Goal: Task Accomplishment & Management: Manage account settings

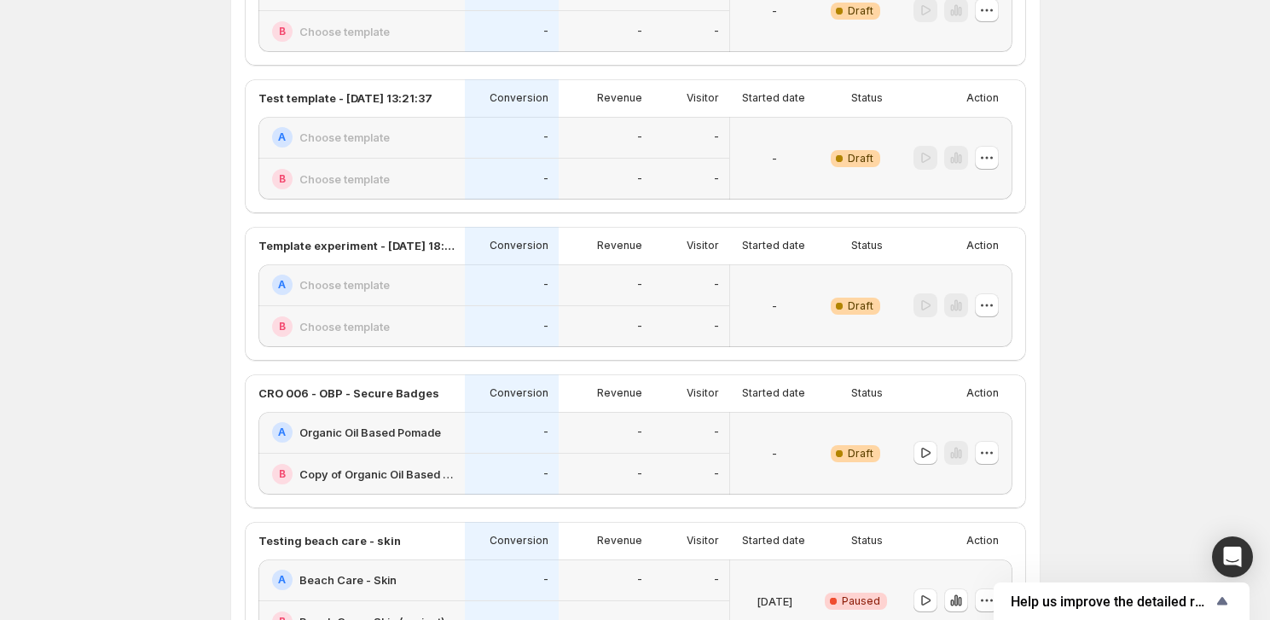
scroll to position [310, 0]
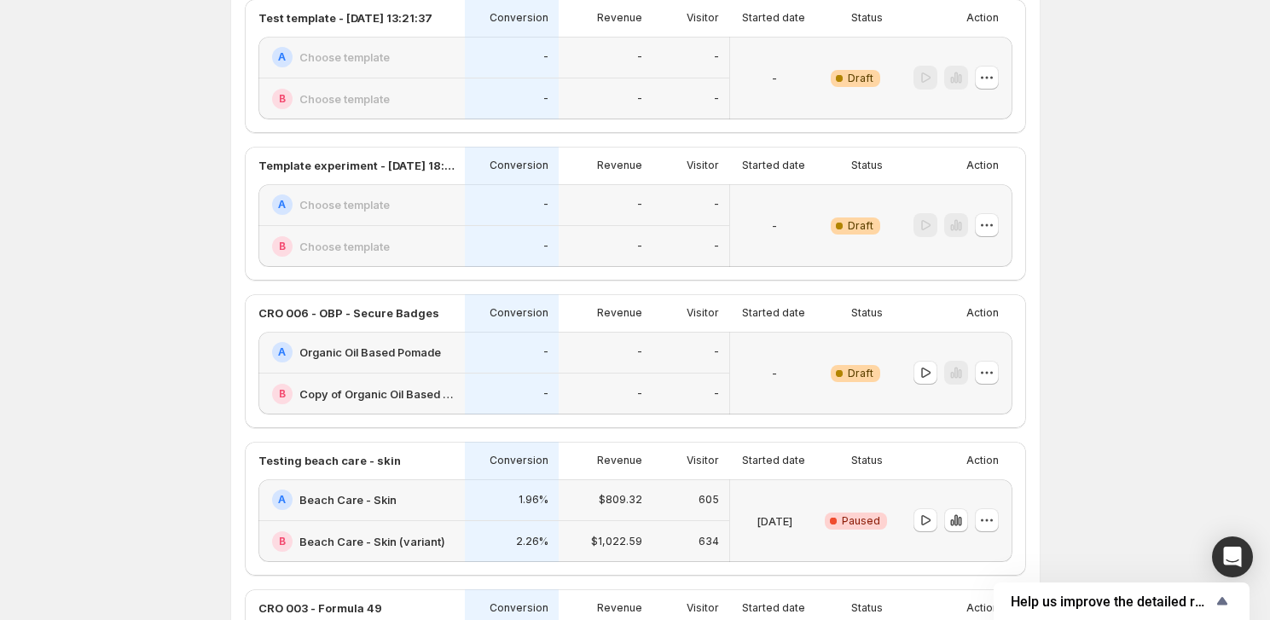
click at [992, 307] on p "Action" at bounding box center [982, 313] width 32 height 14
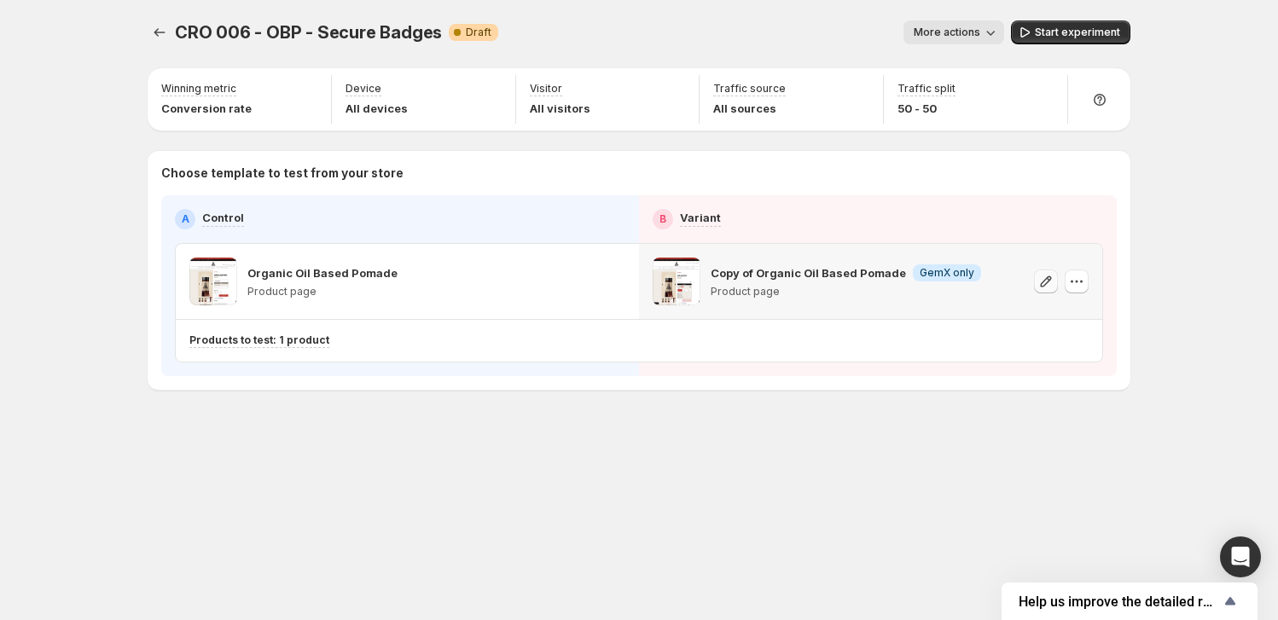
click at [1047, 274] on icon "button" at bounding box center [1045, 281] width 17 height 17
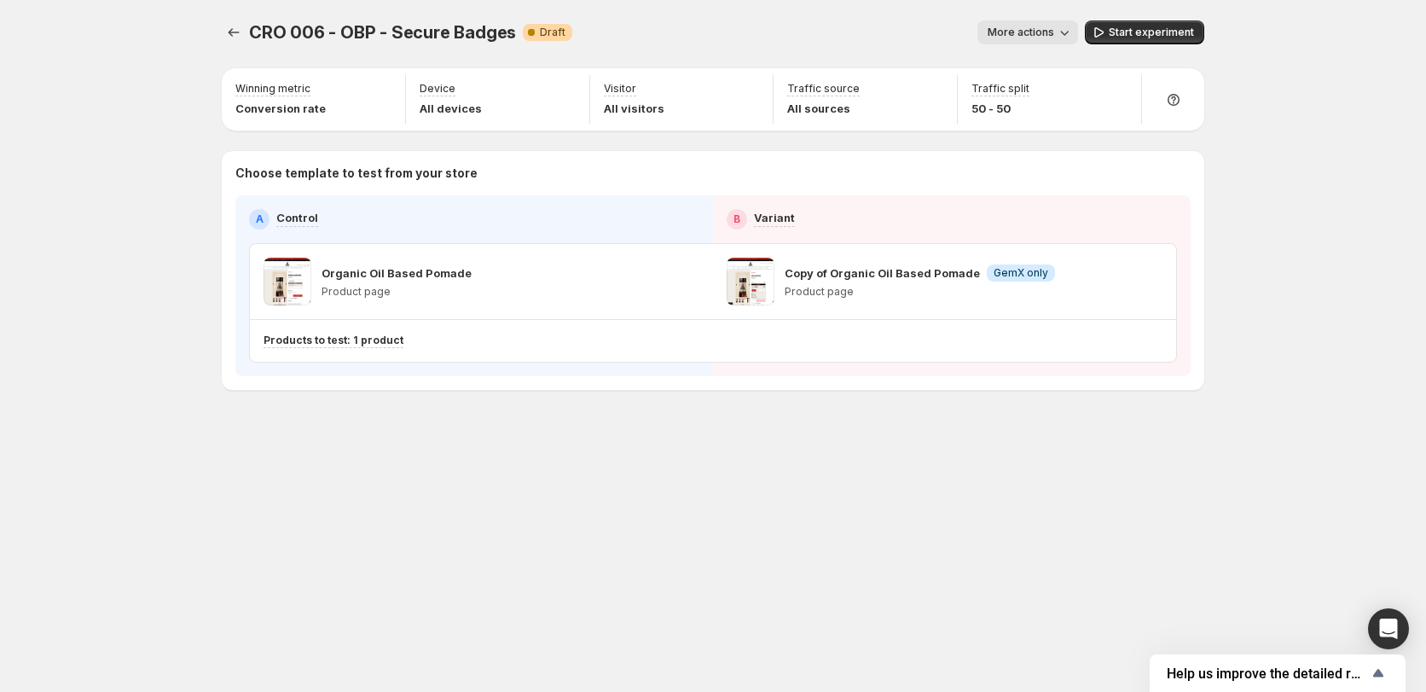
click at [114, 298] on div "CRO 006 - OBP - Secure Badges. This page is ready CRO 006 - OBP - Secure Badges…" at bounding box center [713, 346] width 1426 height 692
click at [373, 571] on div "CRO 006 - OBP - Secure Badges. This page is ready CRO 006 - OBP - Secure Badges…" at bounding box center [712, 346] width 1023 height 692
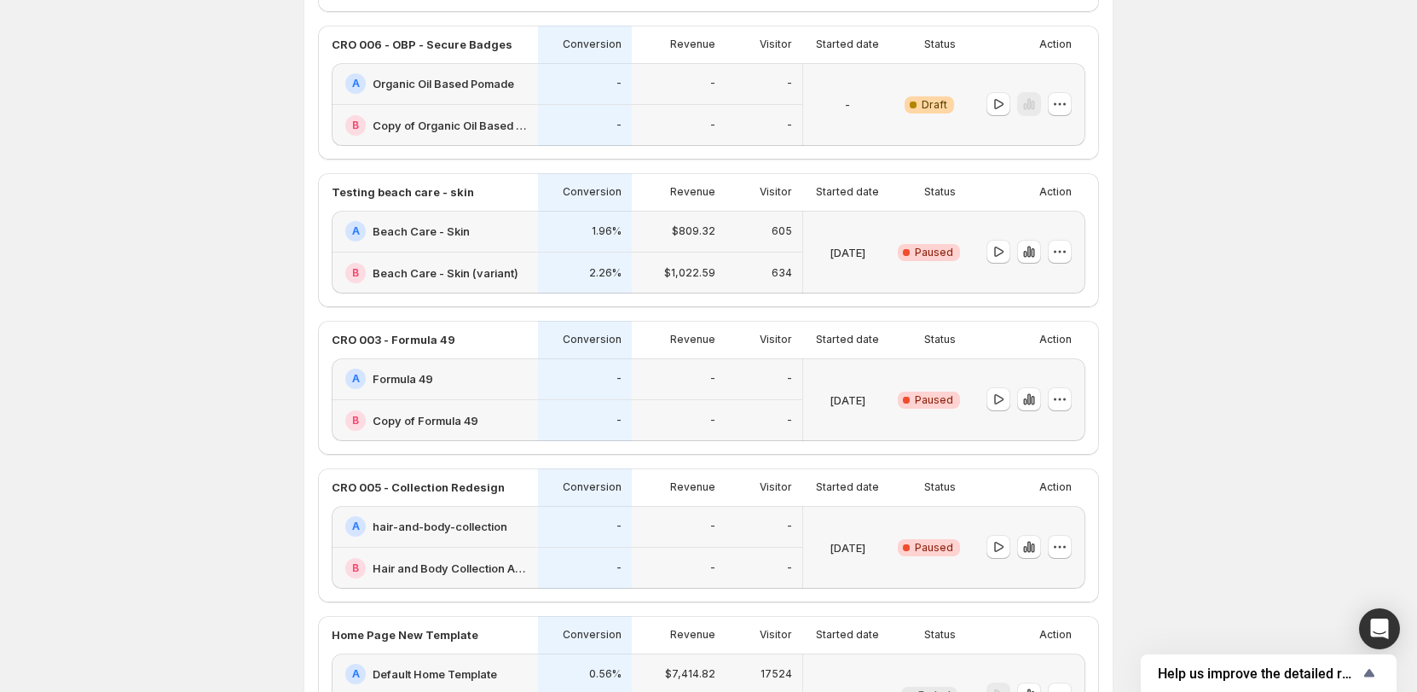
scroll to position [597, 0]
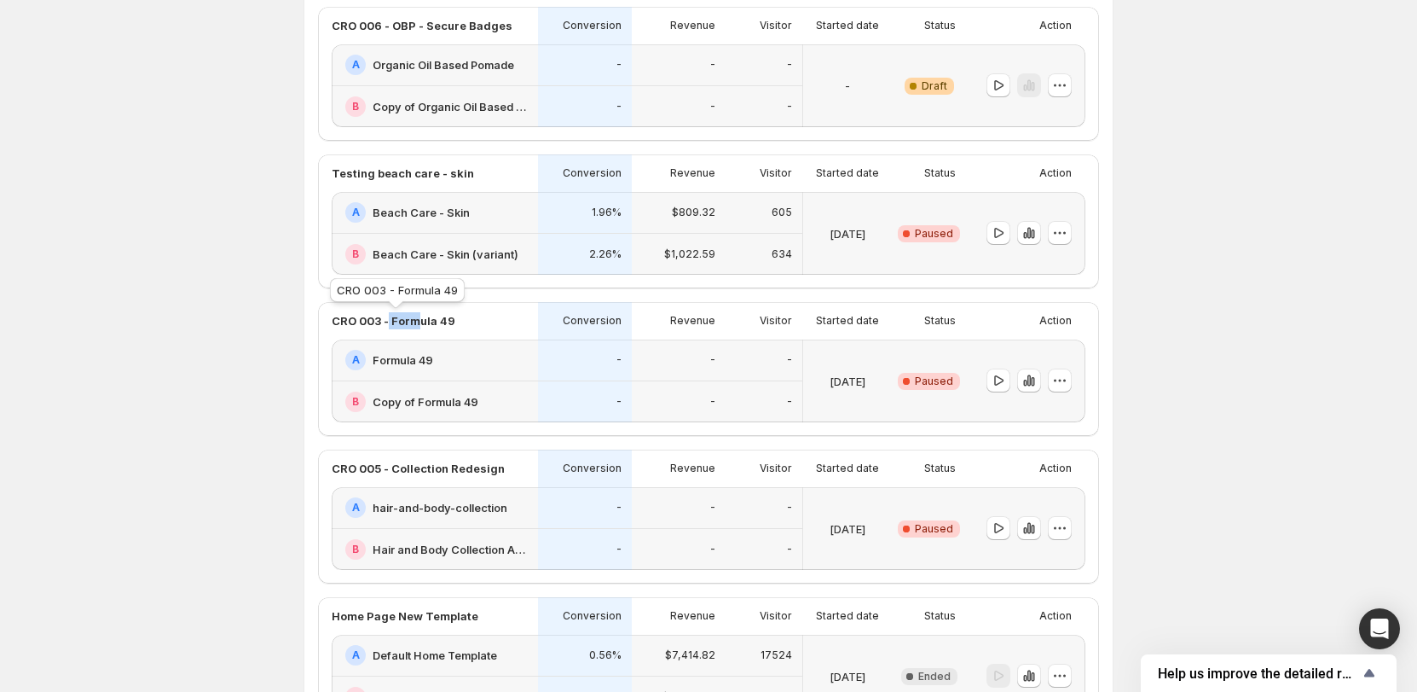
drag, startPoint x: 391, startPoint y: 318, endPoint x: 420, endPoint y: 316, distance: 30.0
click at [420, 316] on p "CRO 003 - Formula 49" at bounding box center [394, 320] width 124 height 17
click at [148, 418] on div "Experiments. This page is ready Experiments Create new experiment Template Expe…" at bounding box center [708, 341] width 1417 height 1877
click at [434, 320] on p "CRO 003 - Formula 49" at bounding box center [394, 320] width 124 height 17
click at [966, 326] on div "Status" at bounding box center [929, 321] width 74 height 38
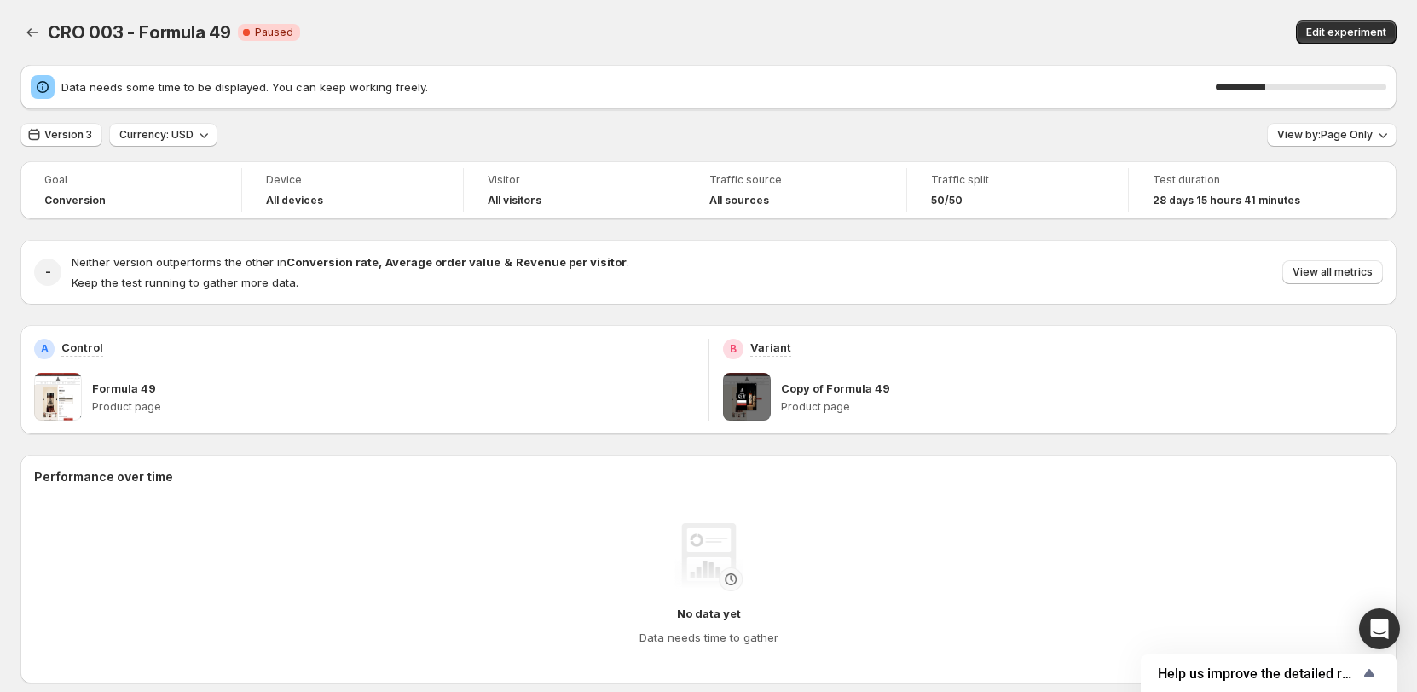
click at [756, 401] on span at bounding box center [747, 397] width 48 height 48
click at [756, 405] on span at bounding box center [747, 397] width 48 height 48
click at [1277, 29] on span "Edit experiment" at bounding box center [1347, 33] width 80 height 14
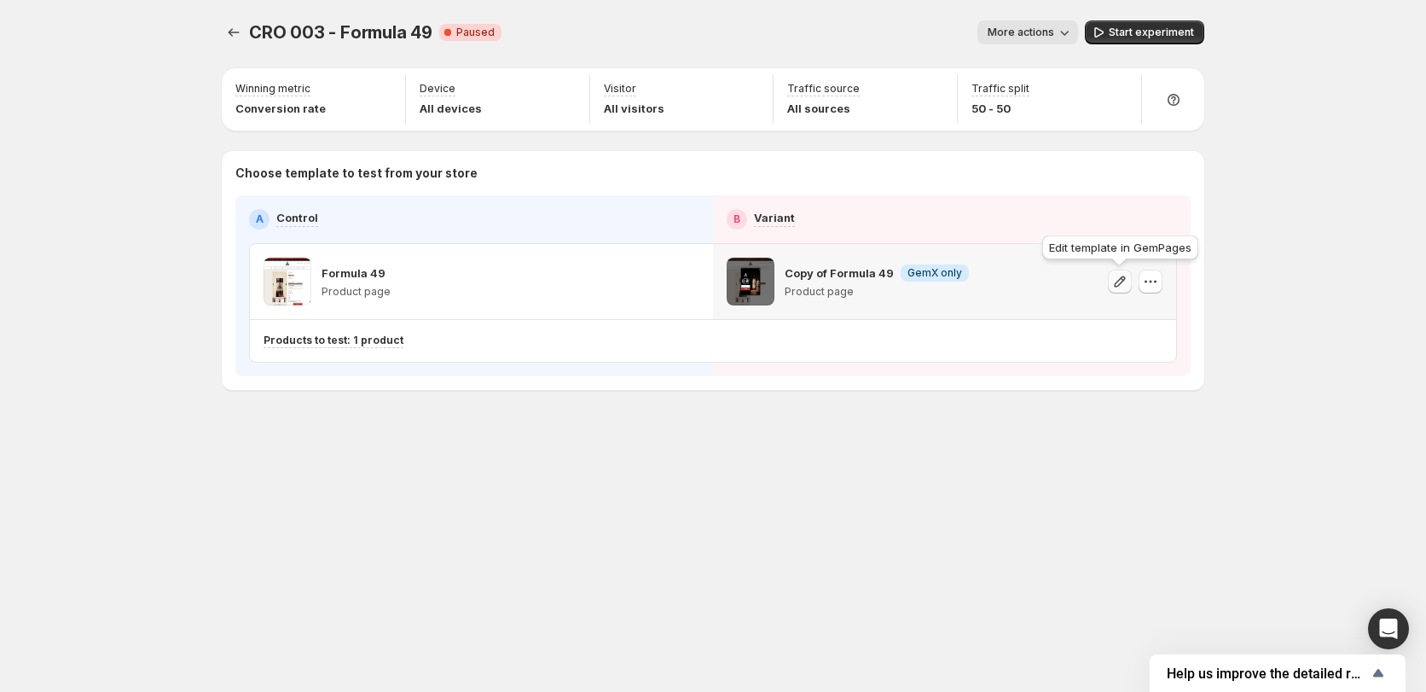
click at [1115, 275] on icon "button" at bounding box center [1119, 281] width 17 height 17
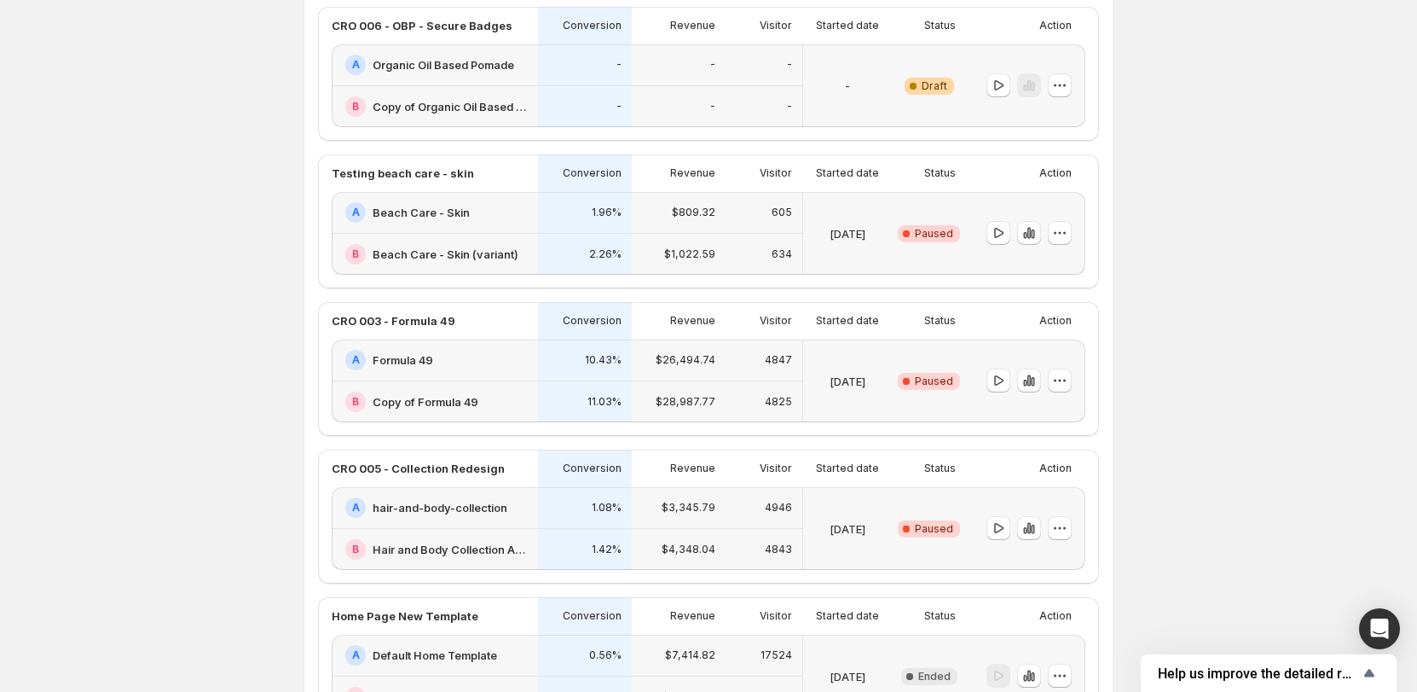
click at [1197, 259] on div "Experiments. This page is ready Experiments Create new experiment Template Expe…" at bounding box center [708, 341] width 1417 height 1877
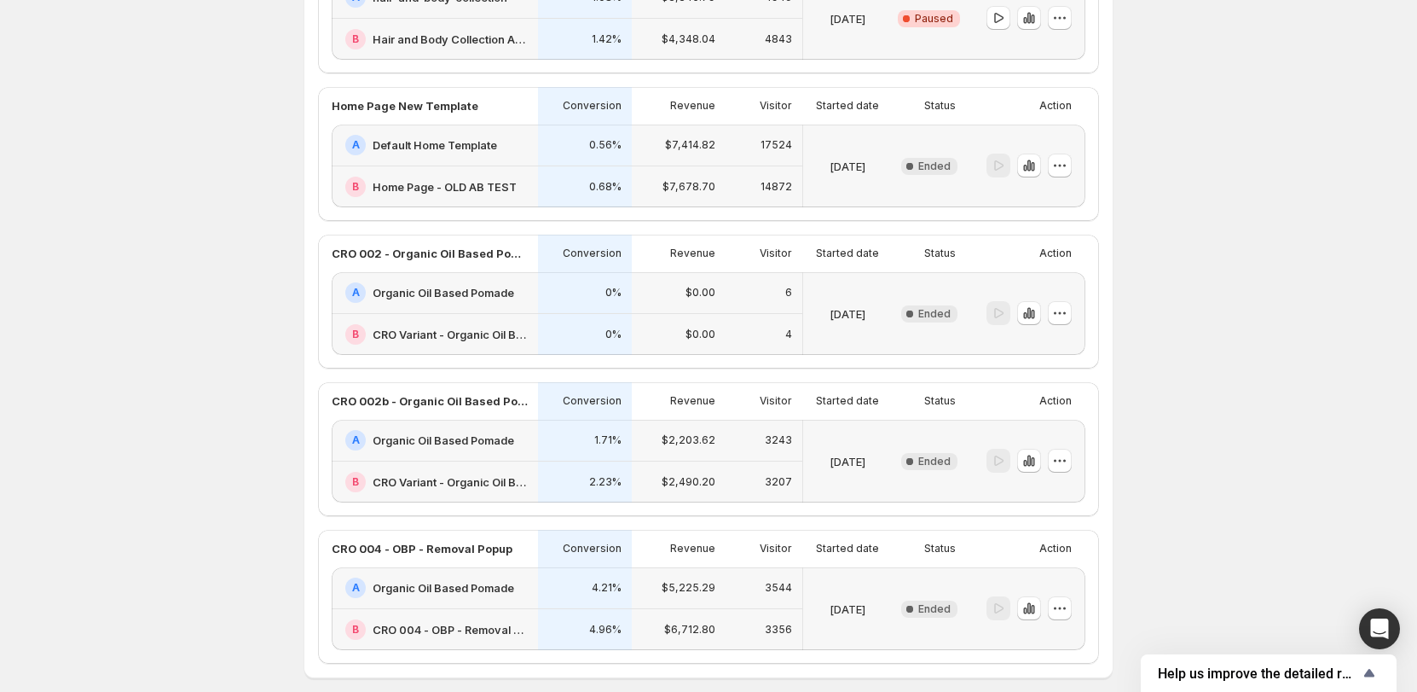
scroll to position [1109, 0]
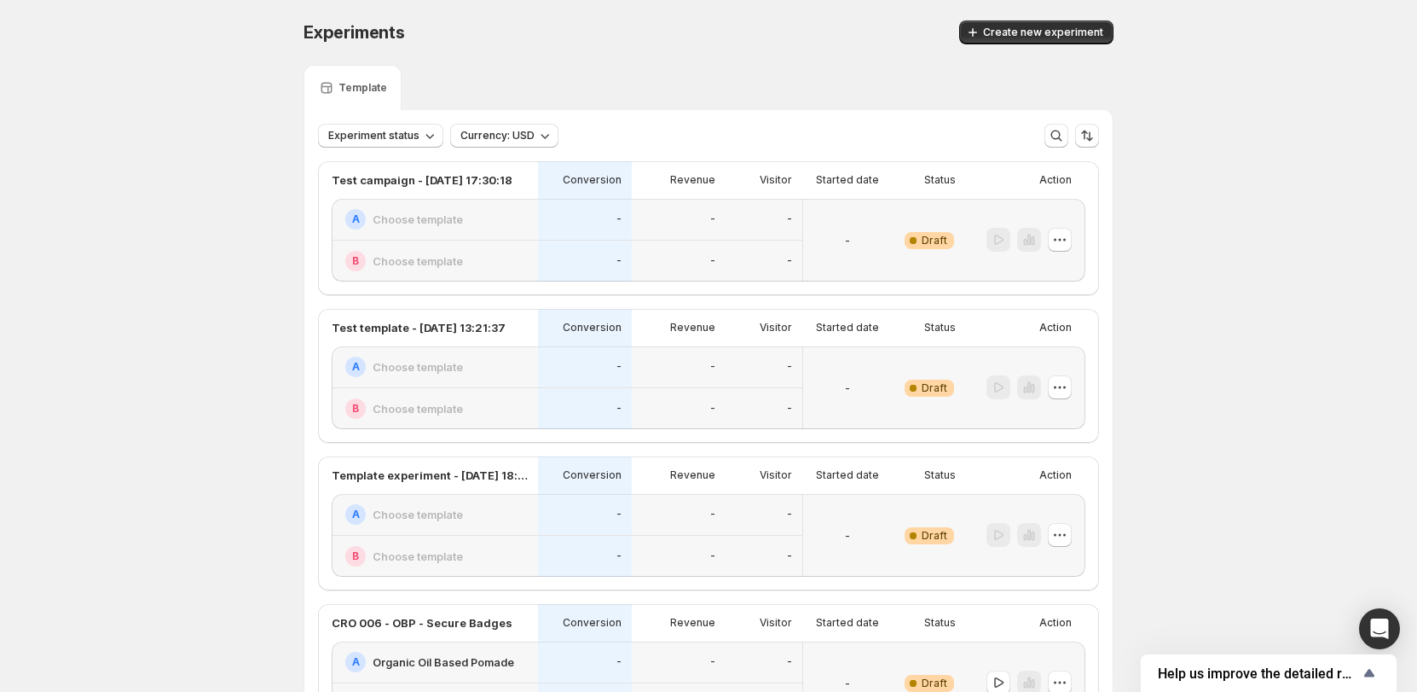
click at [782, 34] on div "Create new experiment" at bounding box center [901, 32] width 425 height 24
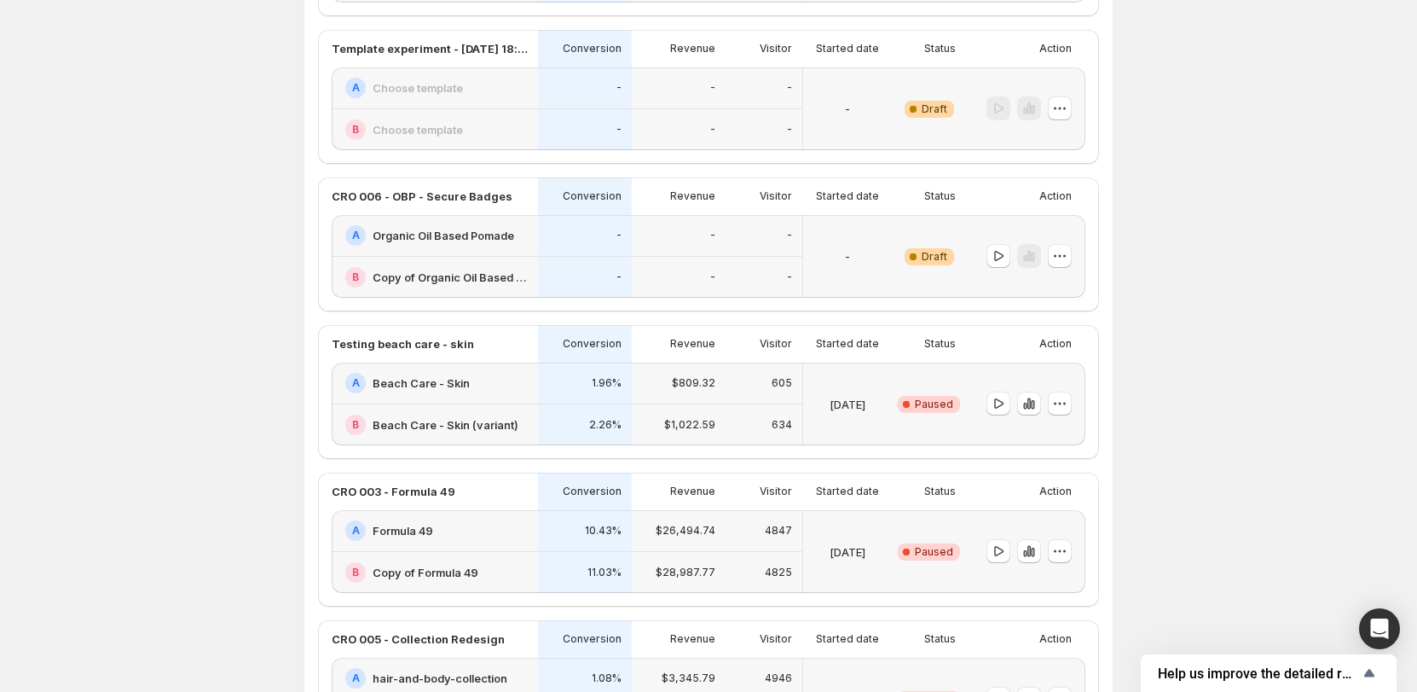
scroll to position [597, 0]
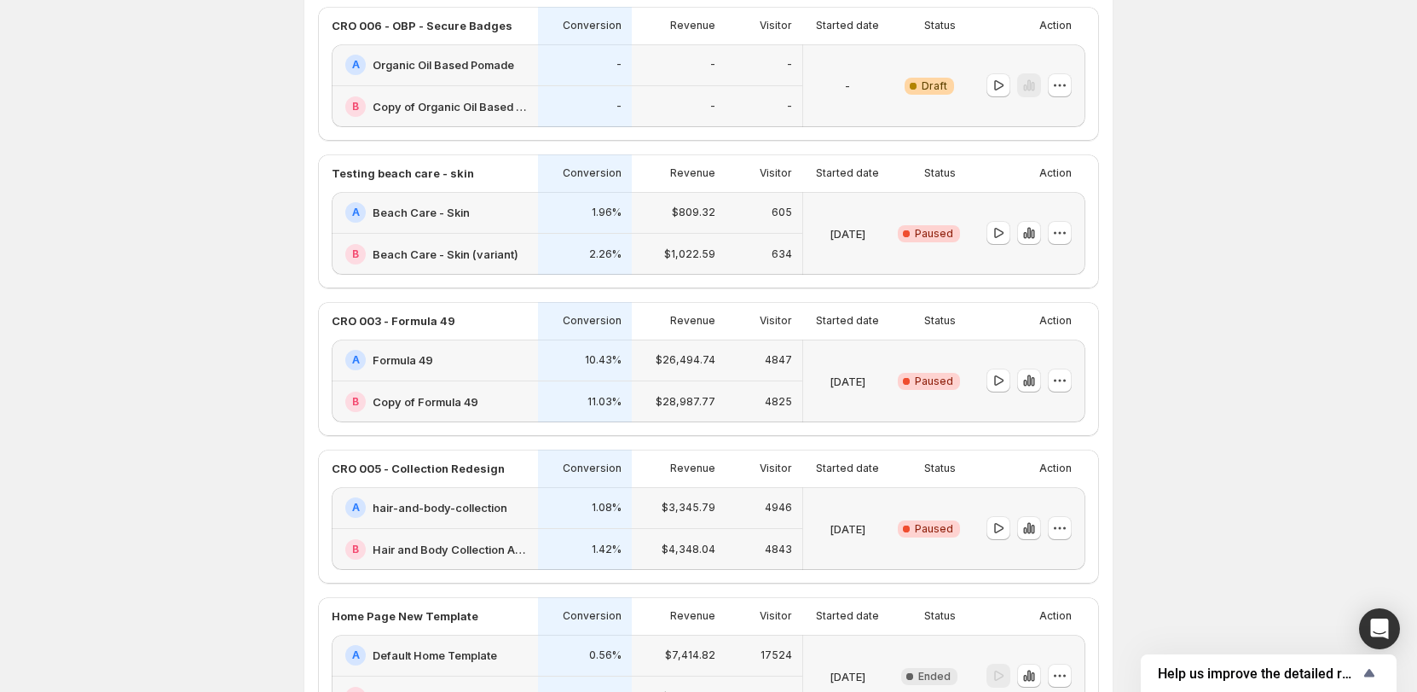
click at [227, 253] on div "Experiments. This page is ready Experiments Create new experiment Template Expe…" at bounding box center [708, 341] width 1417 height 1877
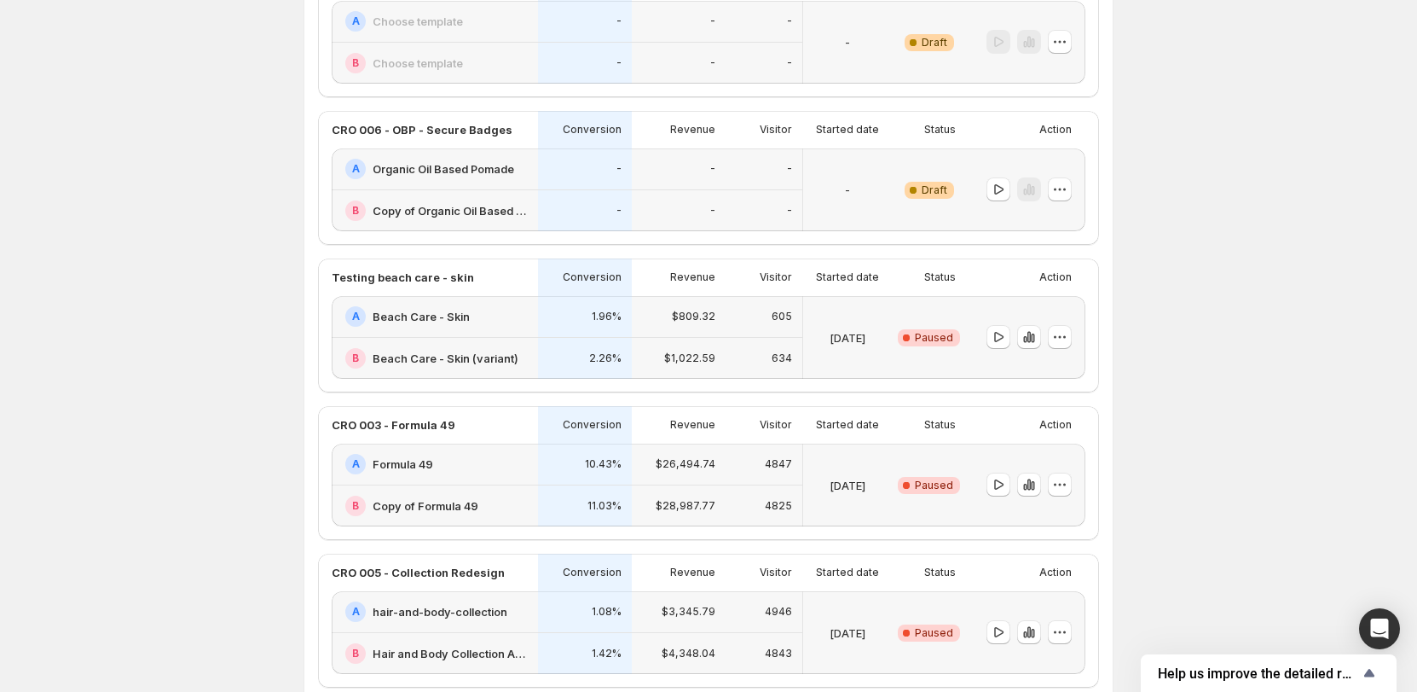
scroll to position [503, 0]
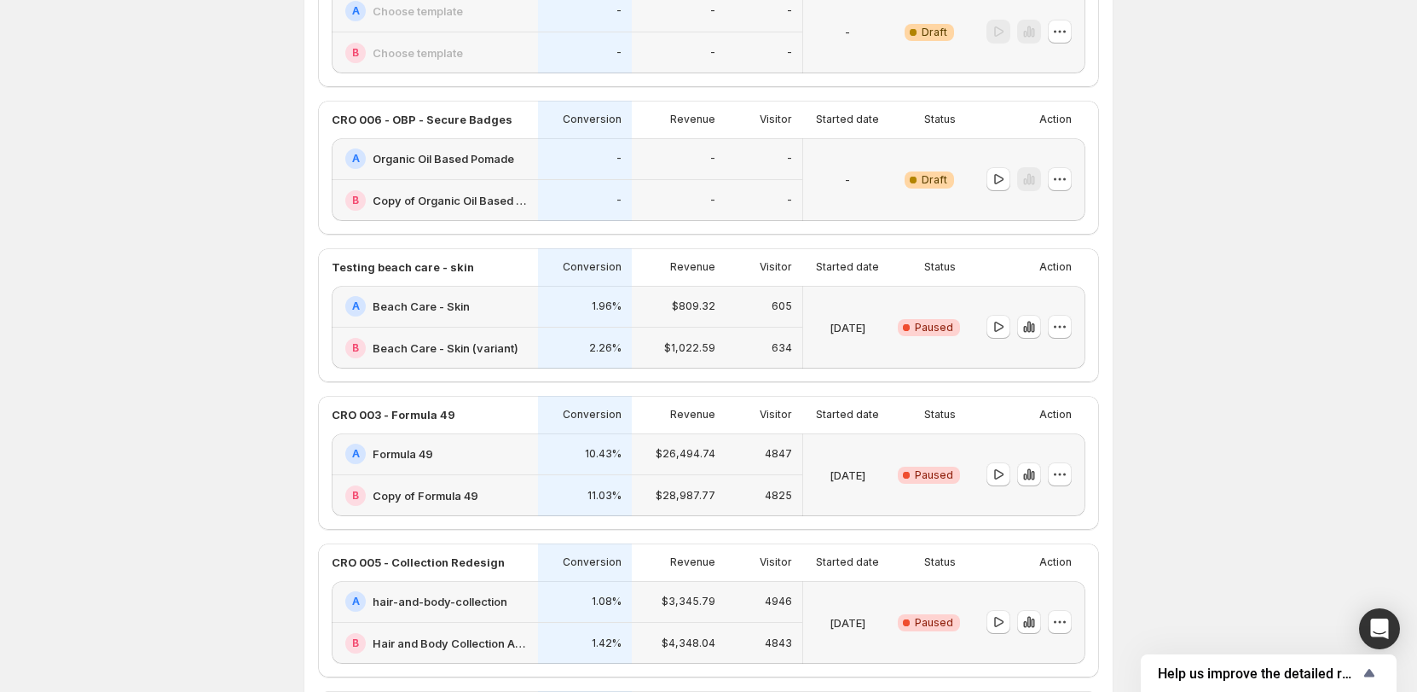
click at [997, 414] on div "Action" at bounding box center [1022, 415] width 99 height 24
click at [1067, 477] on icon "button" at bounding box center [1060, 474] width 17 height 17
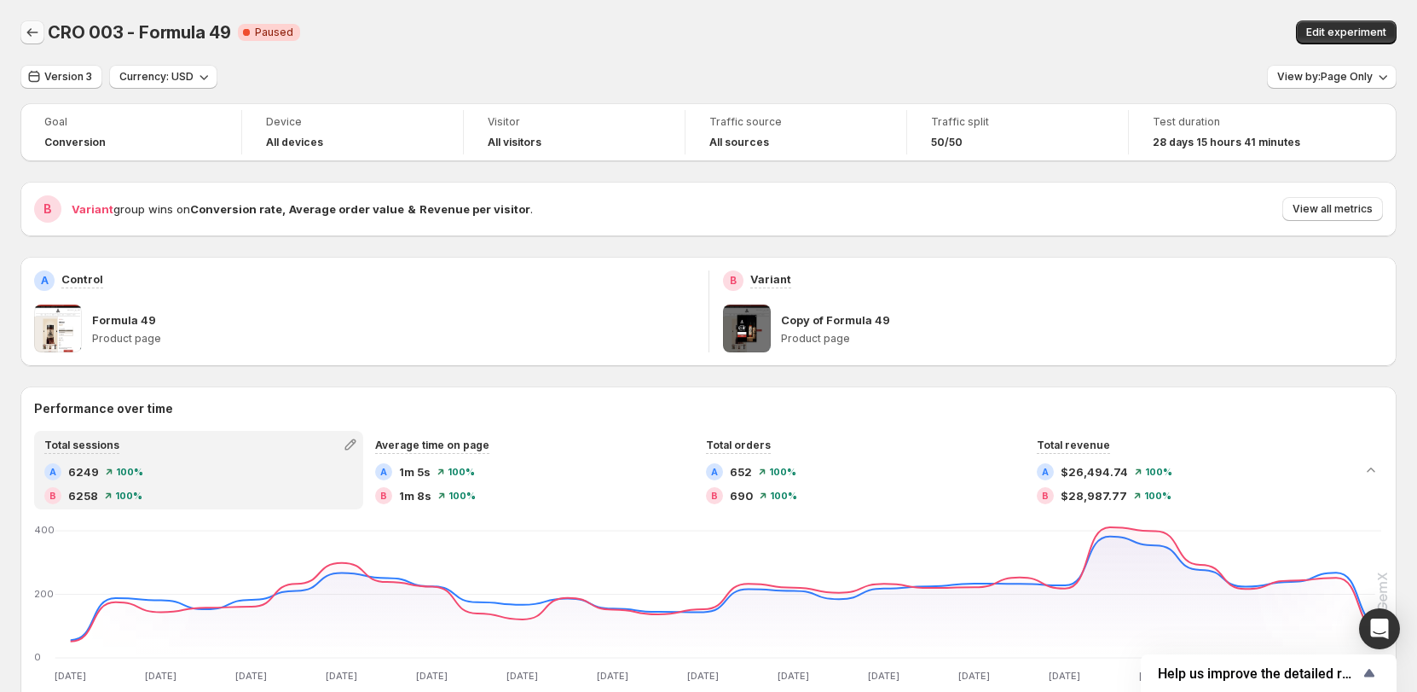
click at [25, 30] on icon "Back" at bounding box center [32, 32] width 17 height 17
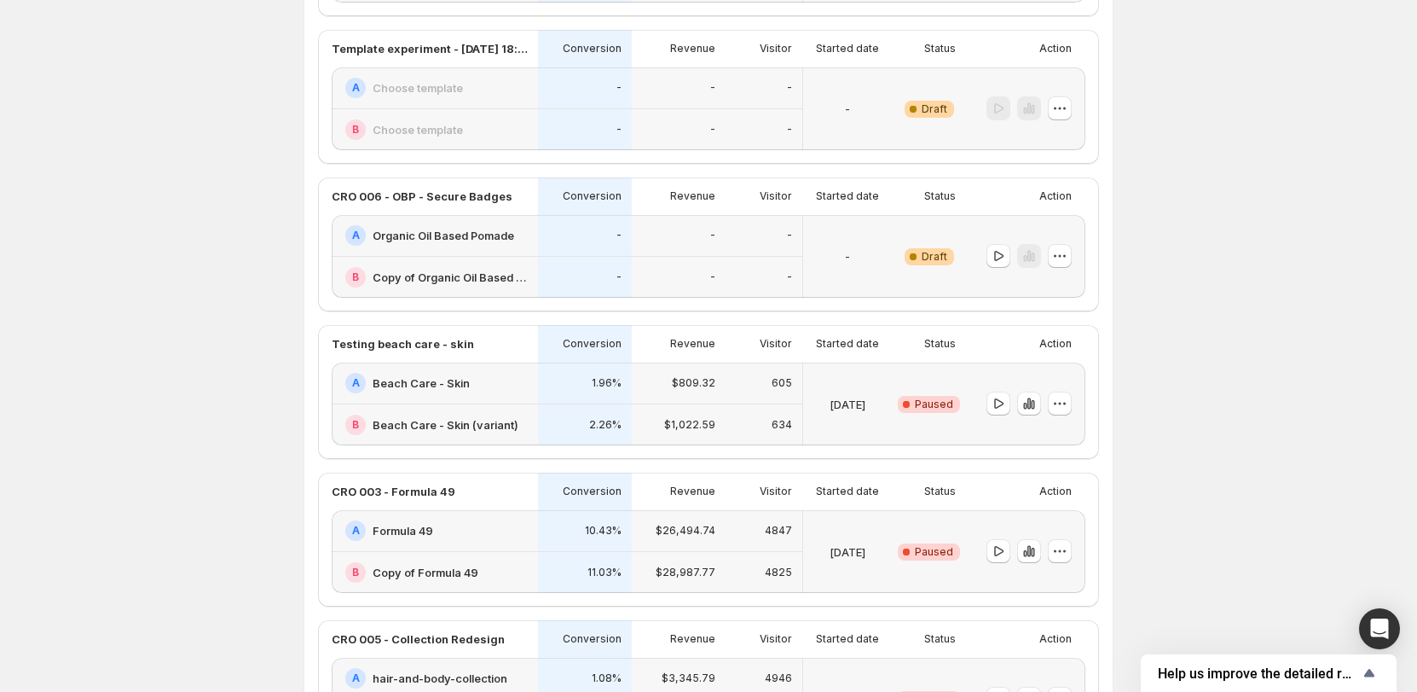
scroll to position [512, 0]
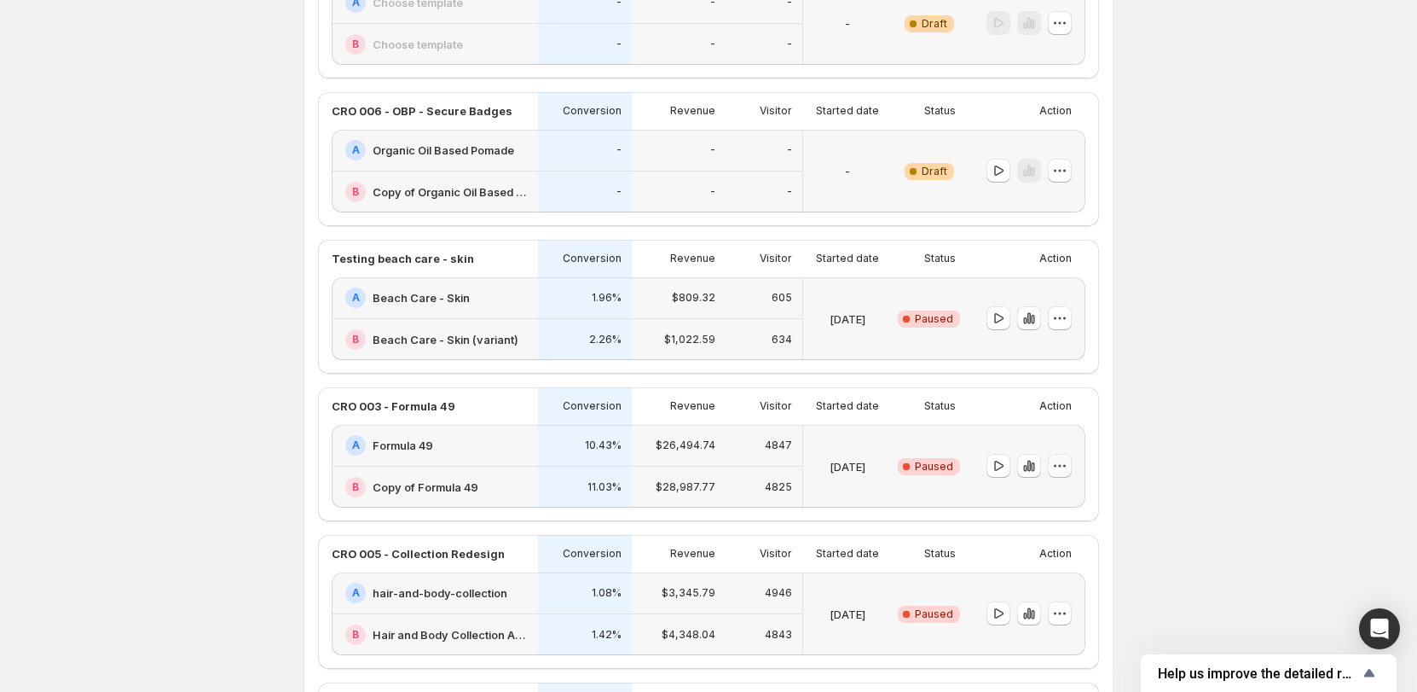
click at [1061, 470] on icon "button" at bounding box center [1060, 465] width 17 height 17
click at [942, 461] on span "Paused" at bounding box center [934, 467] width 38 height 14
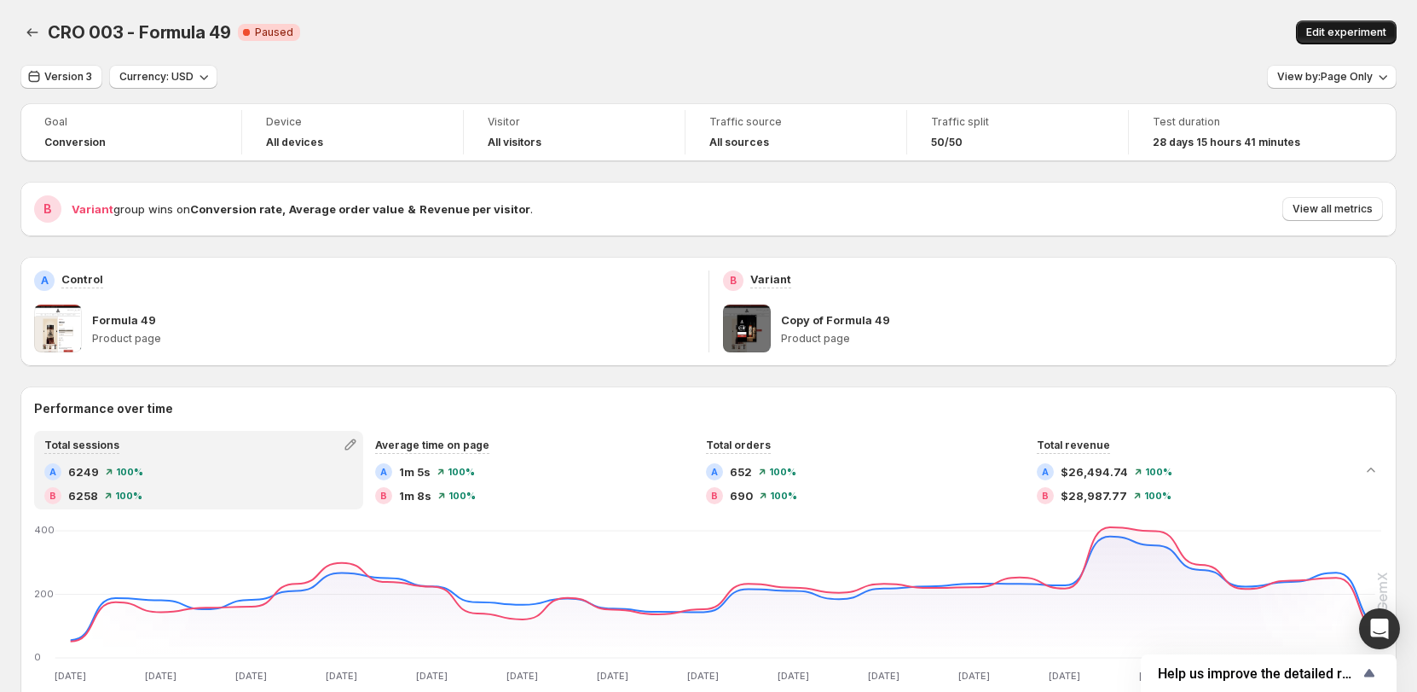
click at [1277, 29] on span "Edit experiment" at bounding box center [1347, 33] width 80 height 14
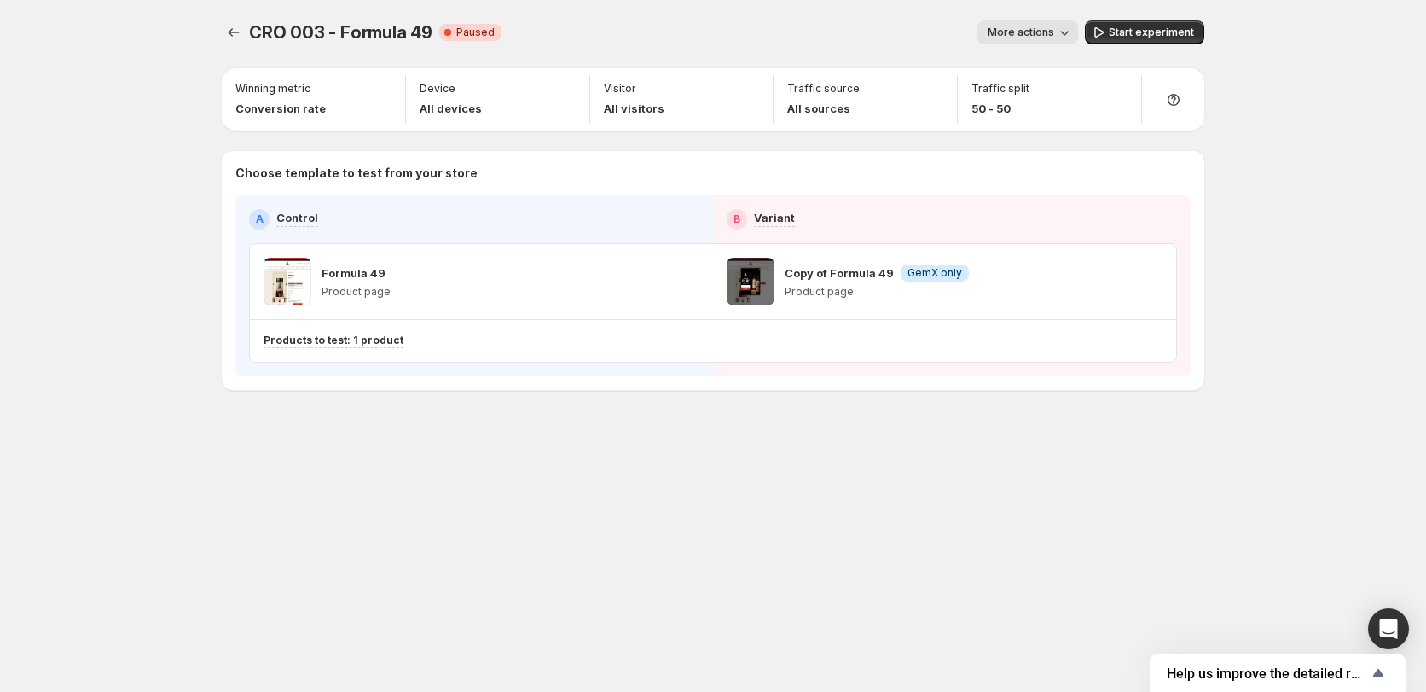
click at [1052, 33] on span "More actions" at bounding box center [1021, 33] width 67 height 14
click at [832, 43] on div "More actions" at bounding box center [796, 32] width 563 height 24
click at [491, 29] on span "Critical Complete Paused" at bounding box center [470, 32] width 62 height 17
click at [447, 39] on icon at bounding box center [447, 32] width 17 height 17
click at [777, 444] on div "CRO 003 - Formula 49. This page is ready CRO 003 - Formula 49 Critical Complete…" at bounding box center [712, 241] width 1023 height 482
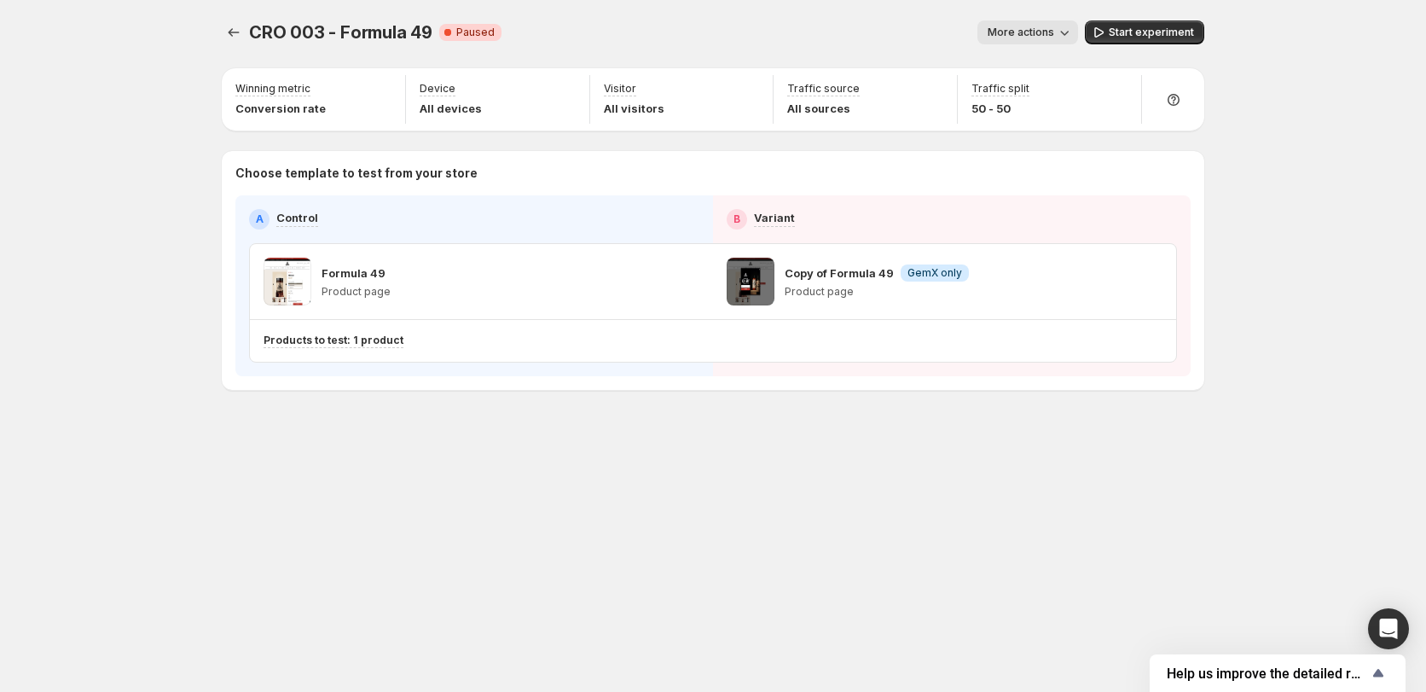
click at [1042, 39] on button "More actions" at bounding box center [1027, 32] width 101 height 24
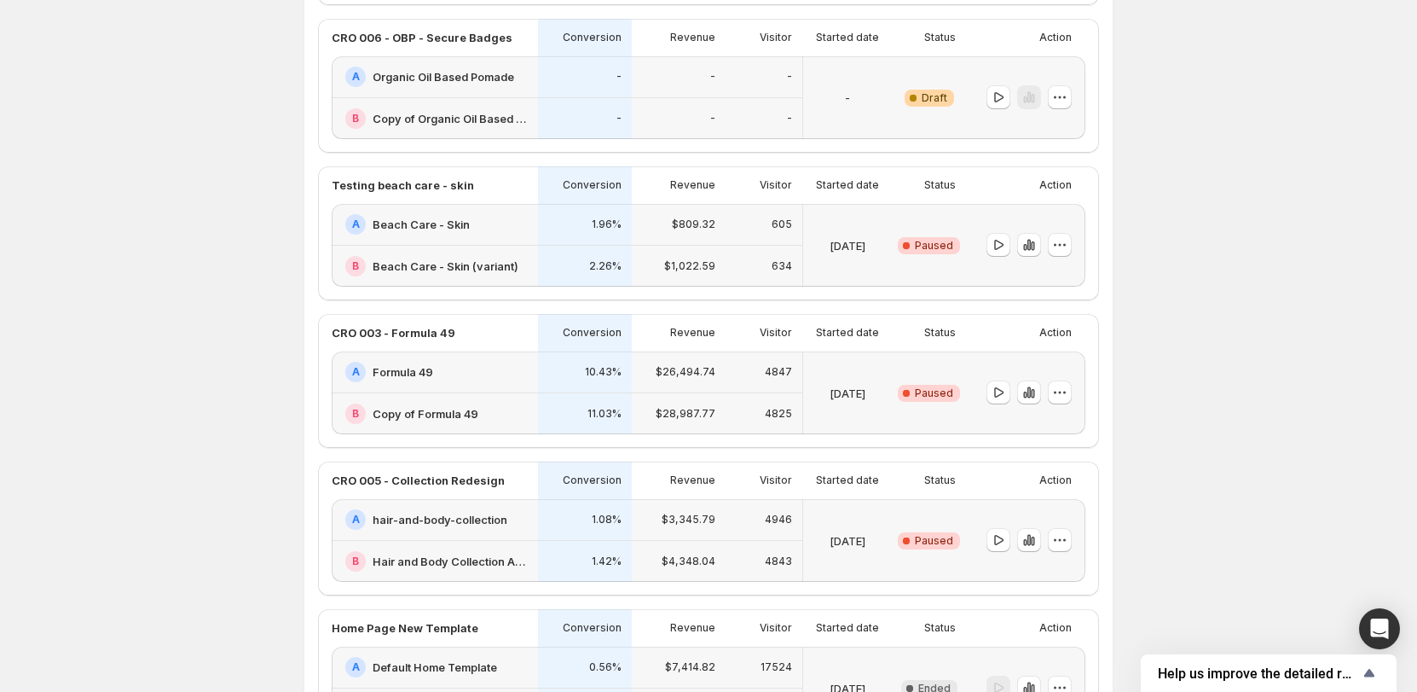
scroll to position [588, 0]
click at [959, 319] on div "Status" at bounding box center [929, 329] width 74 height 38
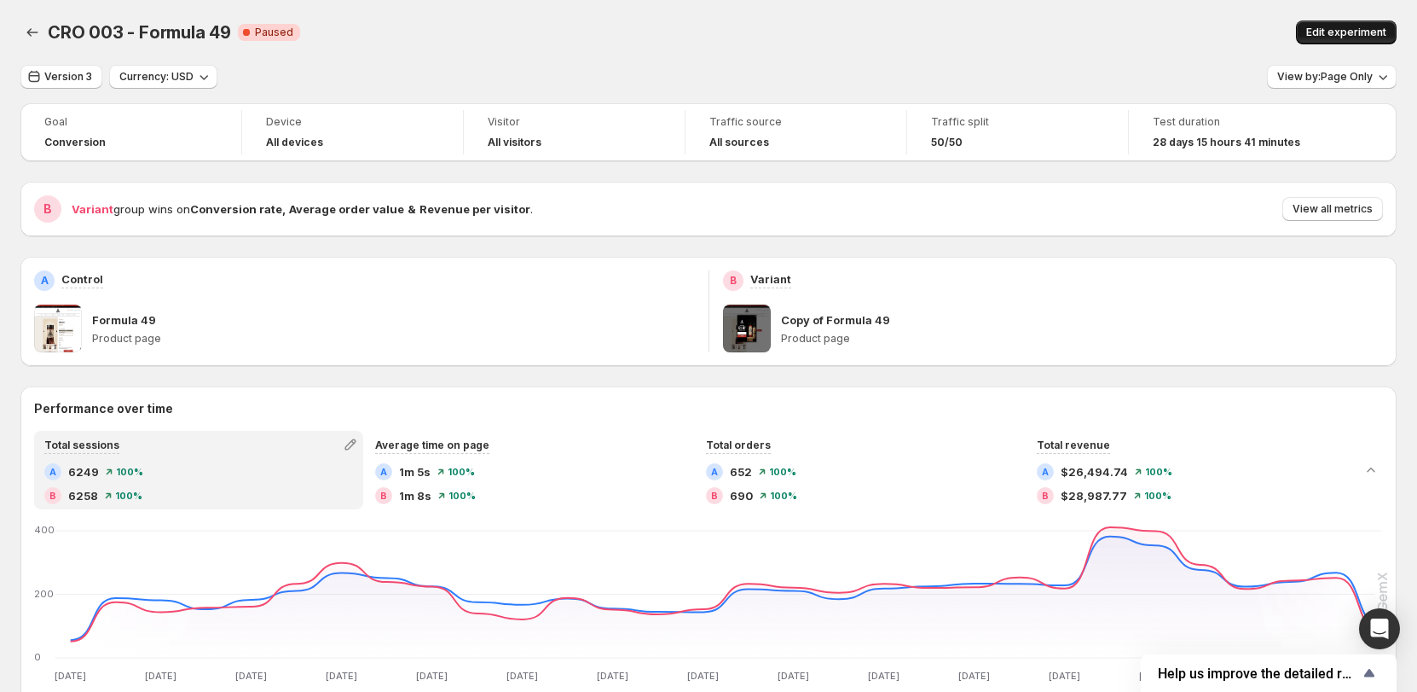
click at [1277, 25] on button "Edit experiment" at bounding box center [1346, 32] width 101 height 24
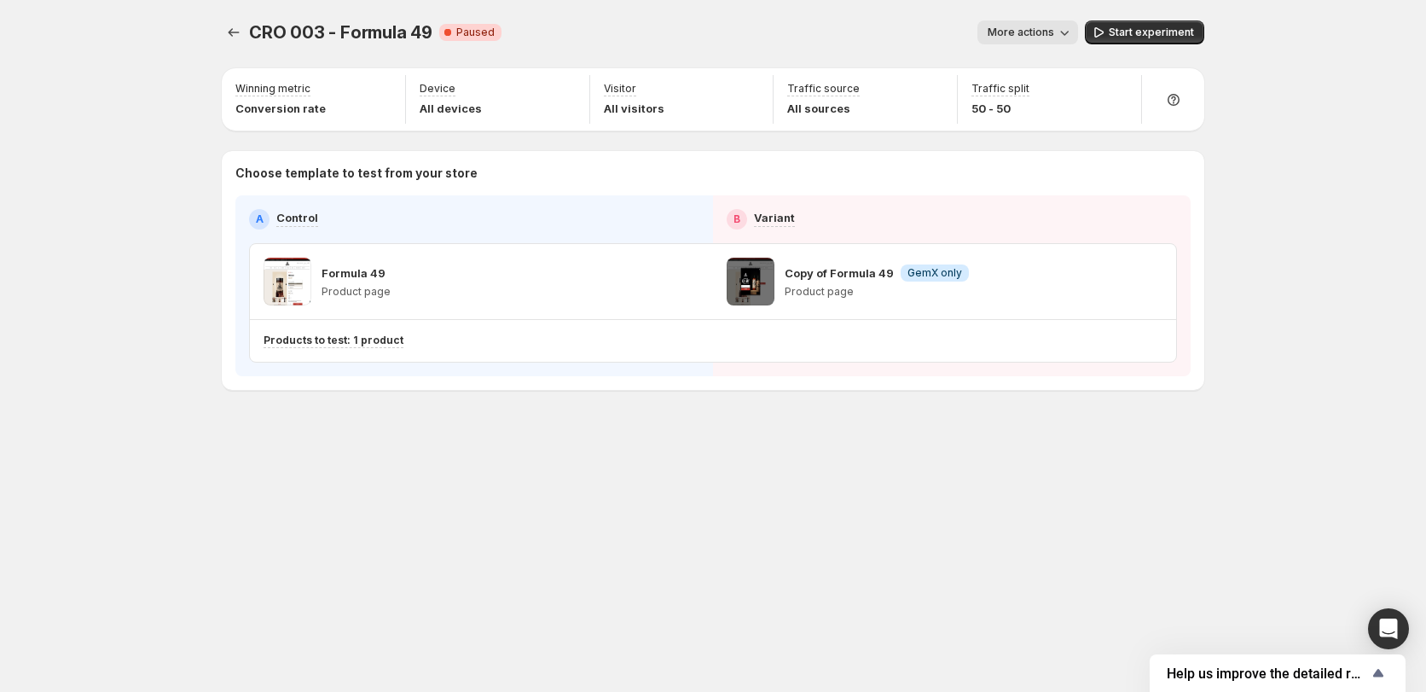
click at [1072, 35] on icon "button" at bounding box center [1064, 32] width 17 height 17
click at [1072, 134] on span "End experiment" at bounding box center [1057, 126] width 83 height 17
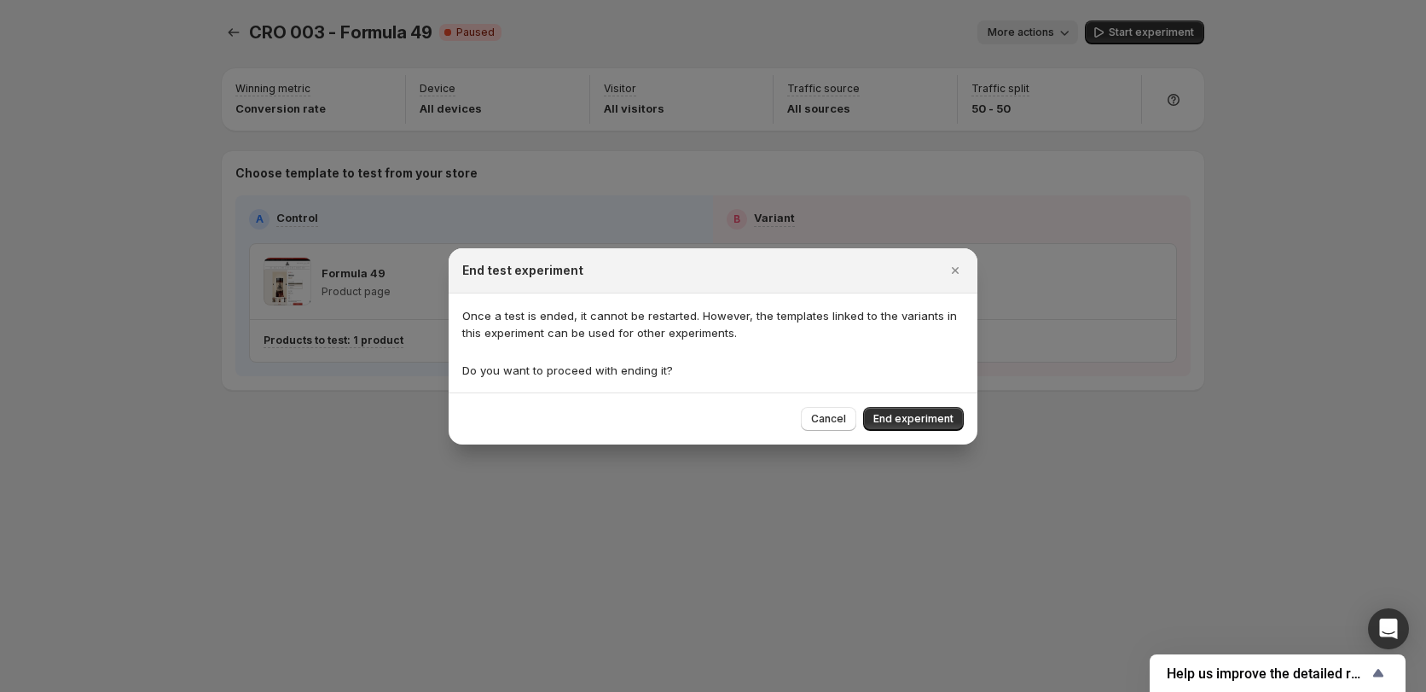
click at [812, 343] on div "Once a test is ended, it cannot be restarted. However, the templates linked to …" at bounding box center [712, 343] width 501 height 72
click at [946, 420] on span "End experiment" at bounding box center [913, 419] width 80 height 14
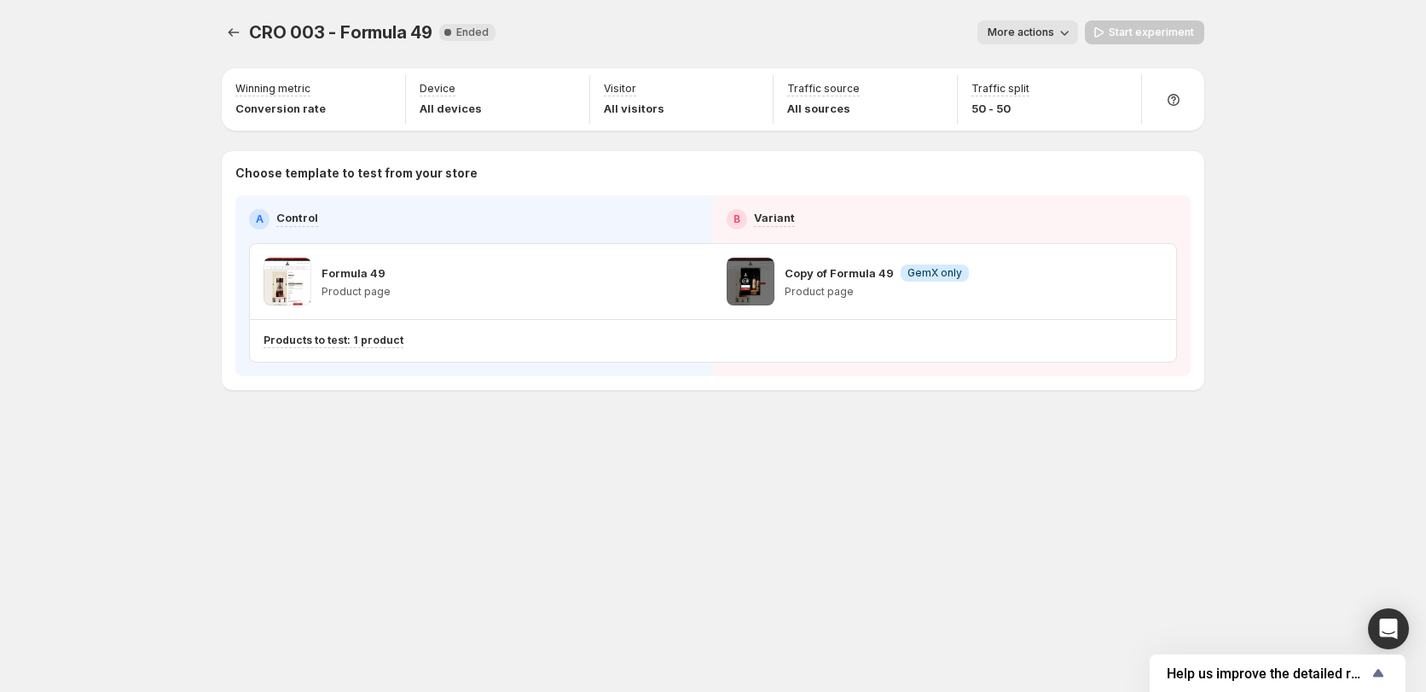
click at [1277, 261] on div "CRO 003 - Formula 49. This page is ready CRO 003 - Formula 49 New Complete Ende…" at bounding box center [713, 346] width 1426 height 692
click at [235, 34] on icon "Experiments" at bounding box center [233, 32] width 17 height 17
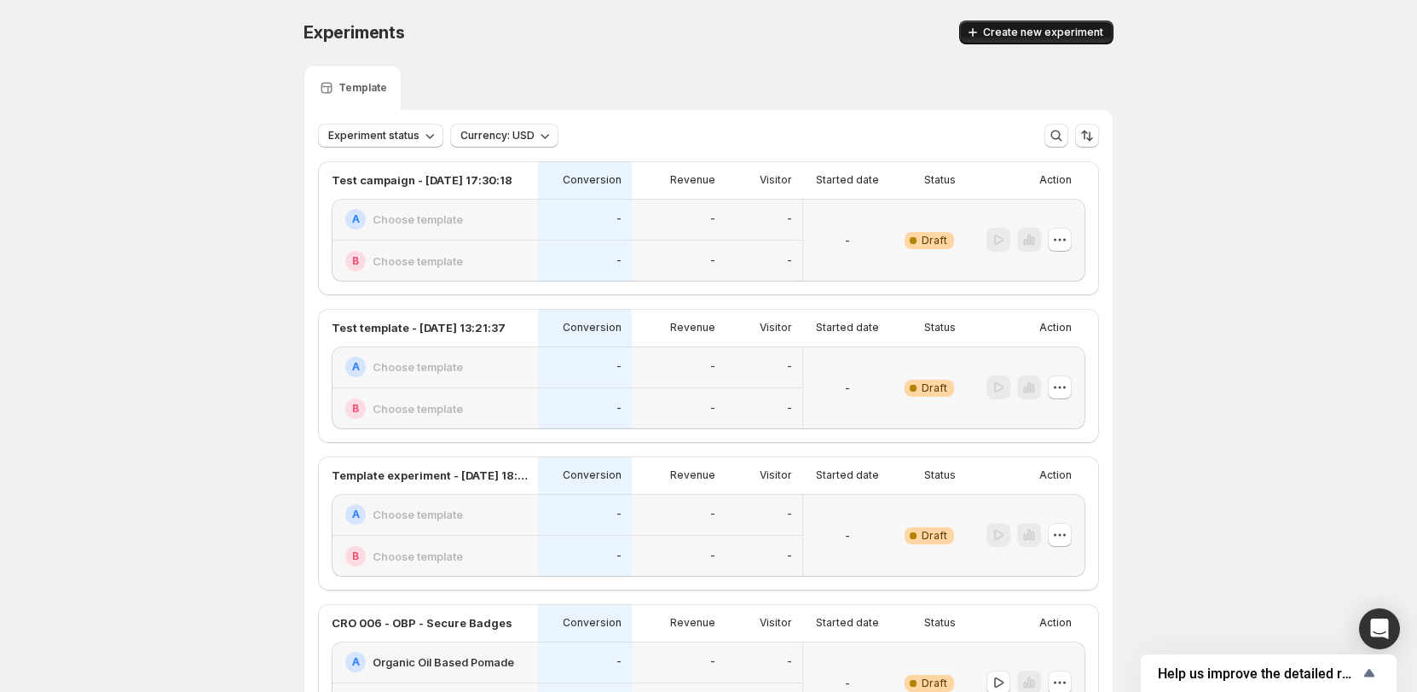
click at [1057, 33] on span "Create new experiment" at bounding box center [1043, 33] width 120 height 14
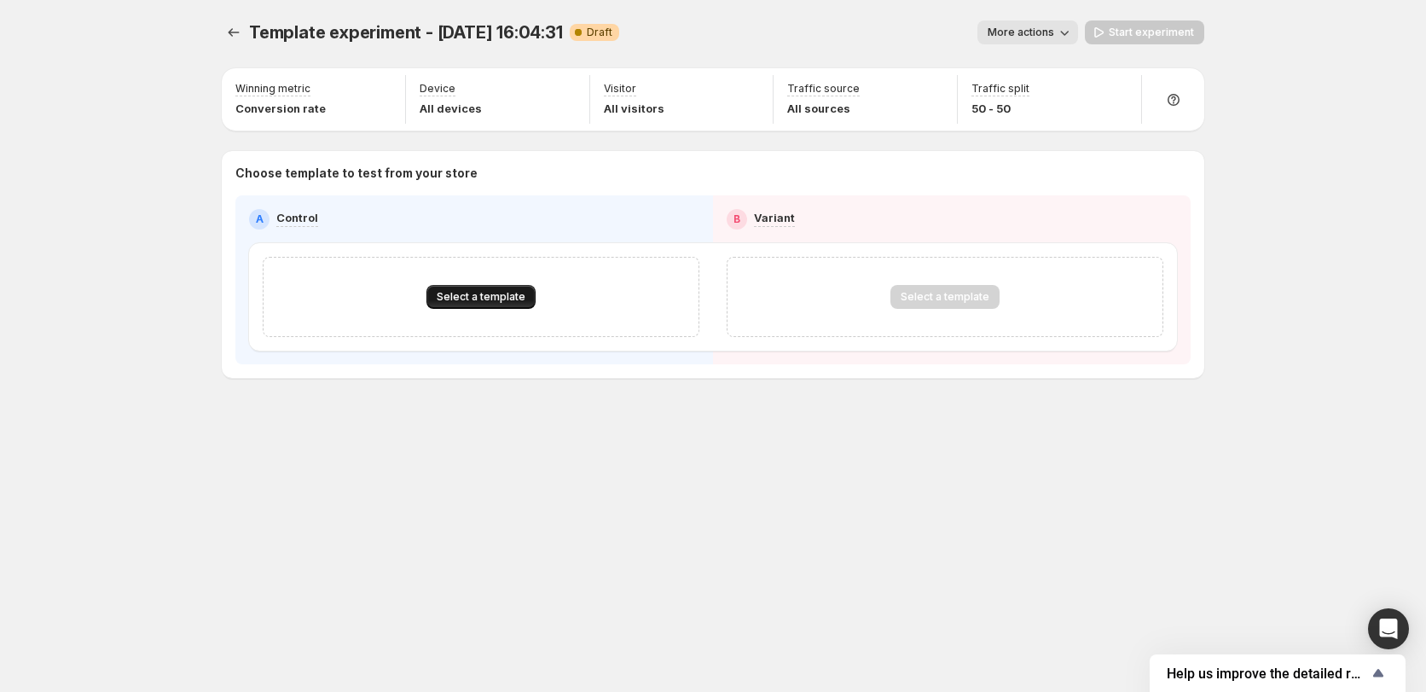
click at [511, 301] on span "Select a template" at bounding box center [481, 297] width 89 height 14
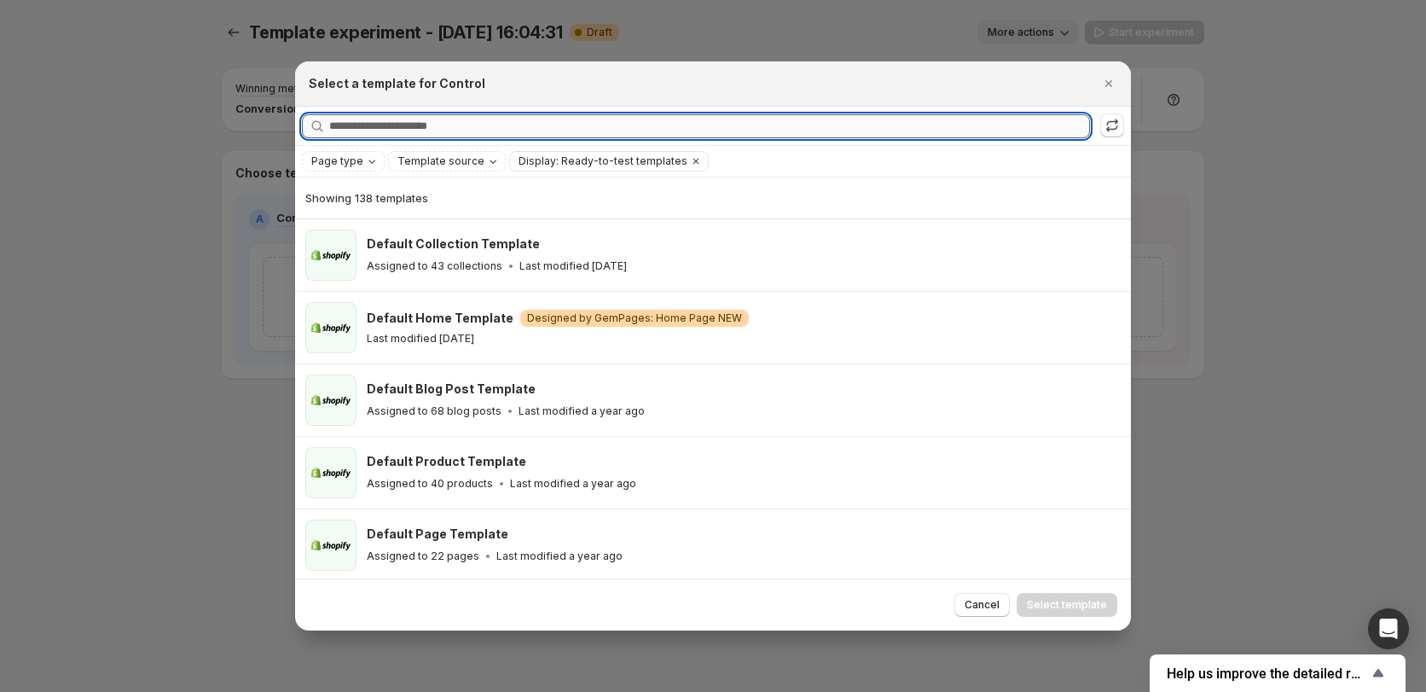
click at [544, 120] on input "Searching all templates" at bounding box center [709, 126] width 761 height 24
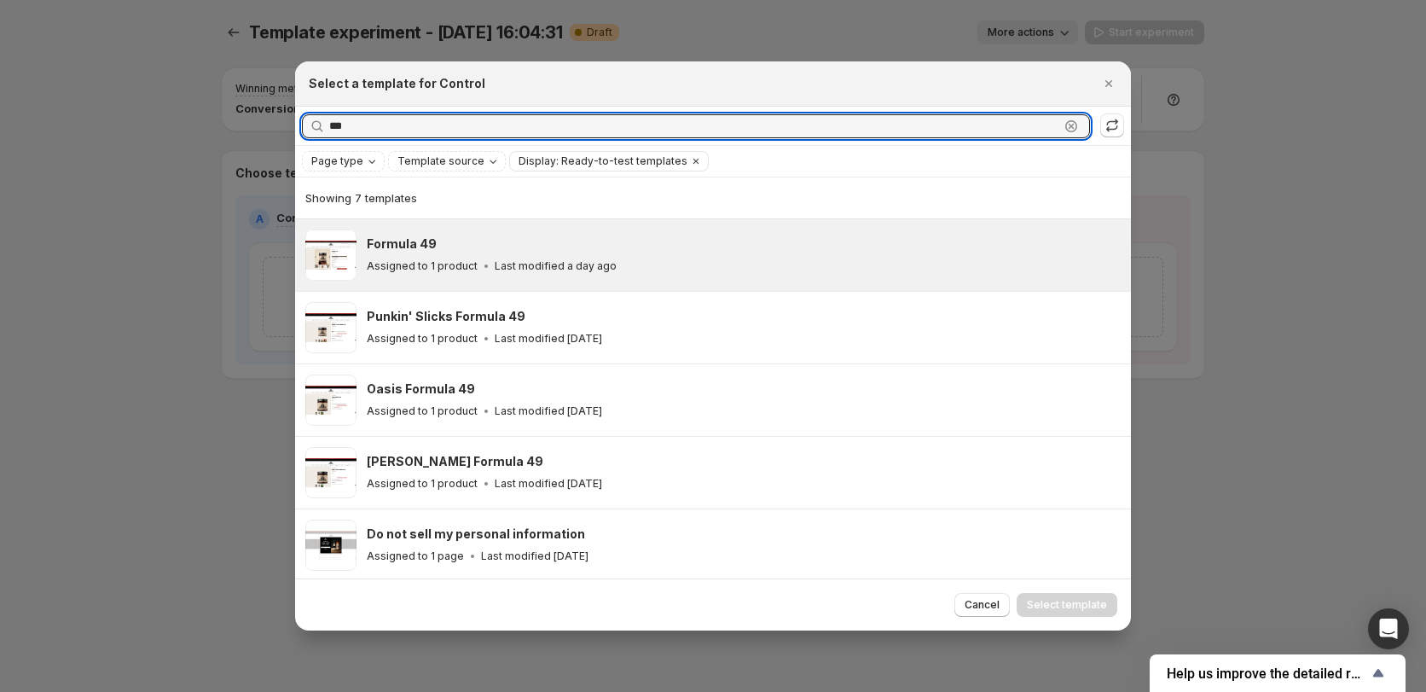
type input "***"
click at [511, 239] on div "Formula 49" at bounding box center [741, 243] width 749 height 17
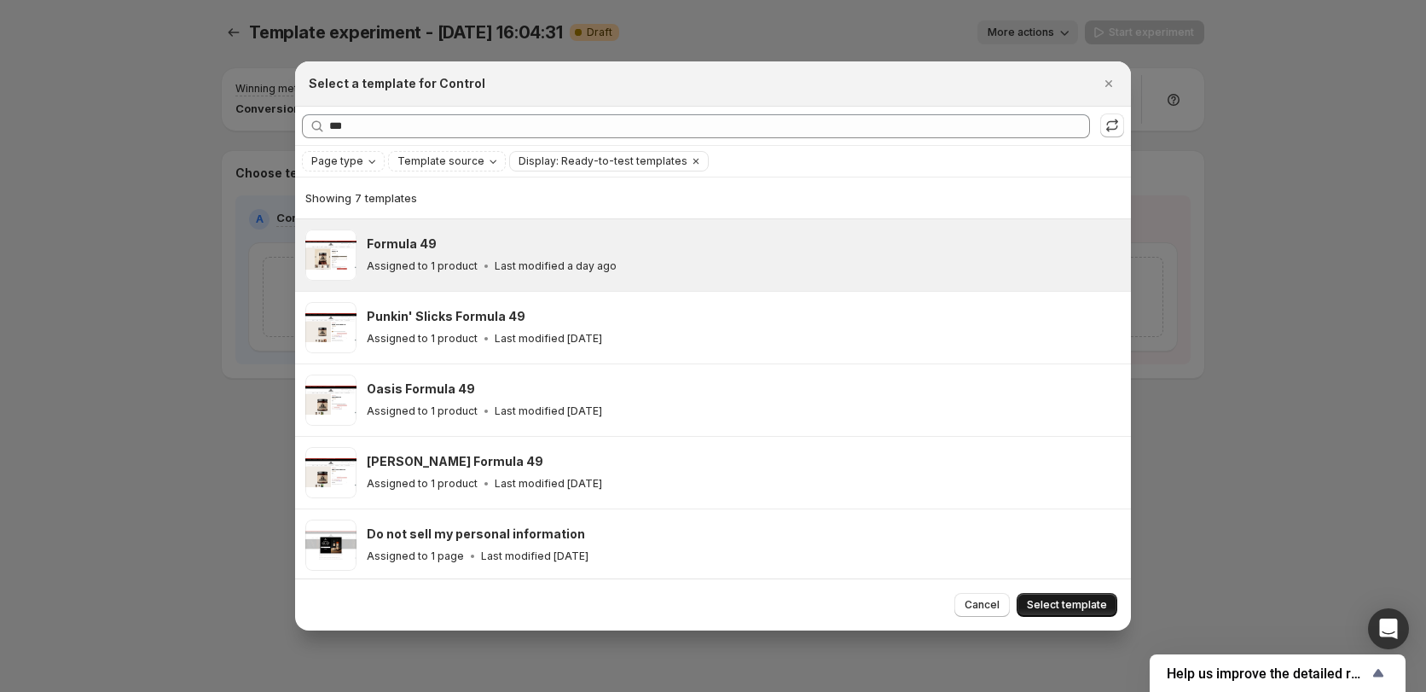
click at [1084, 606] on span "Select template" at bounding box center [1067, 605] width 80 height 14
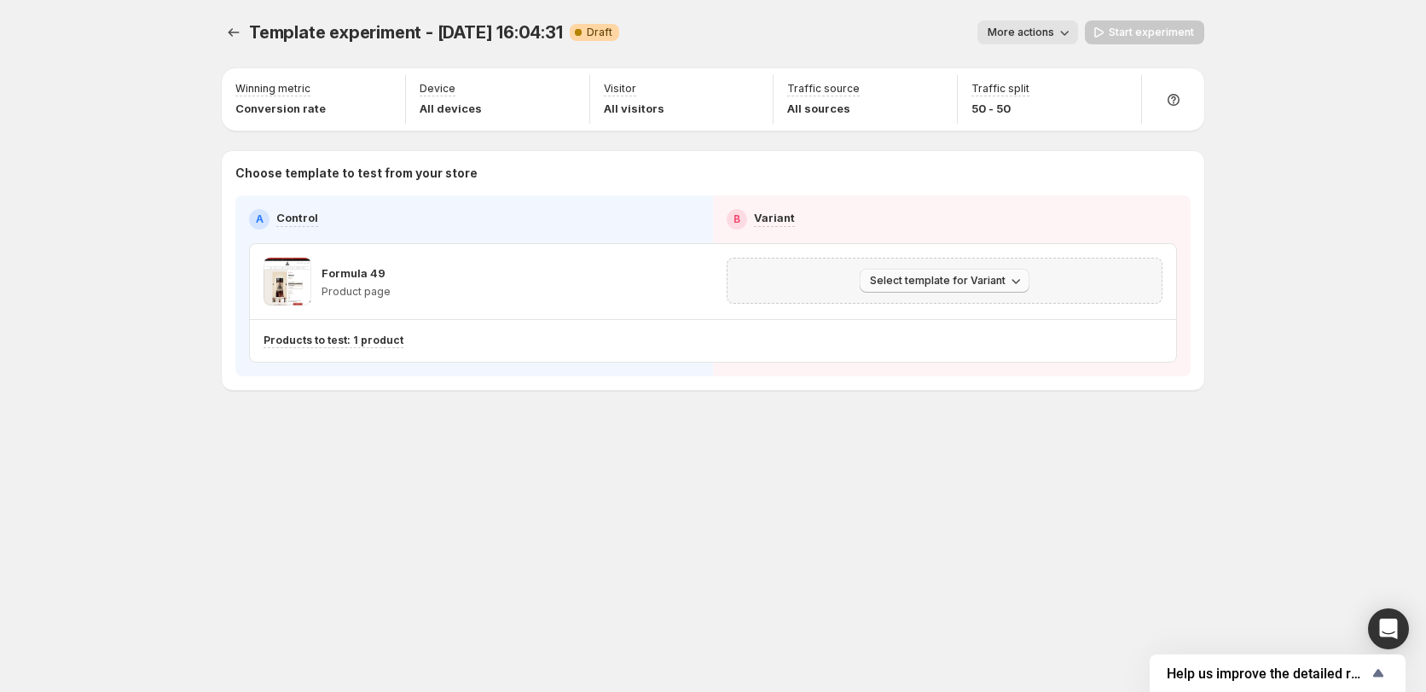
click at [896, 277] on span "Select template for Variant" at bounding box center [938, 281] width 136 height 14
click at [929, 345] on span "Create Variant based on Control" at bounding box center [947, 346] width 174 height 14
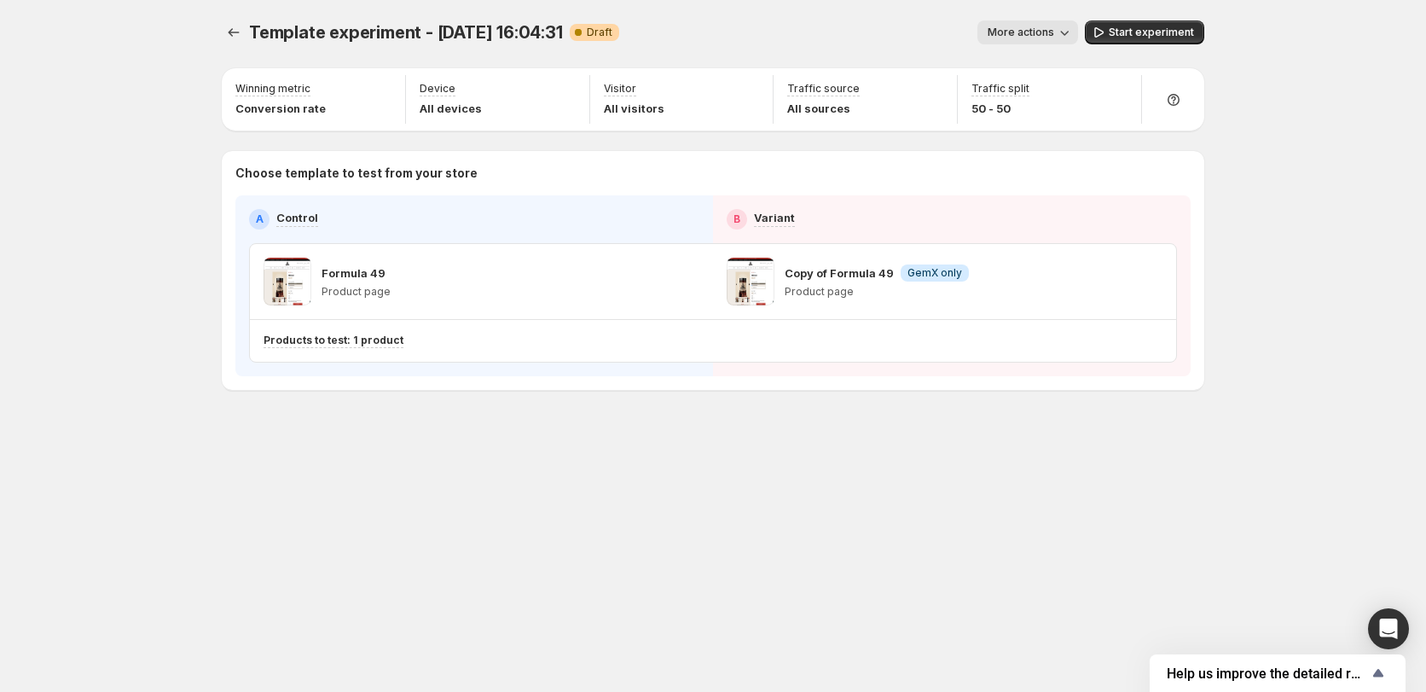
click at [159, 239] on div "Template experiment - [DATE] 16:04:31. This page is ready Template experiment -…" at bounding box center [713, 346] width 1426 height 692
click at [368, 38] on span "Template experiment - [DATE] 16:04:31" at bounding box center [406, 32] width 314 height 20
click at [1052, 27] on span "More actions" at bounding box center [1021, 33] width 67 height 14
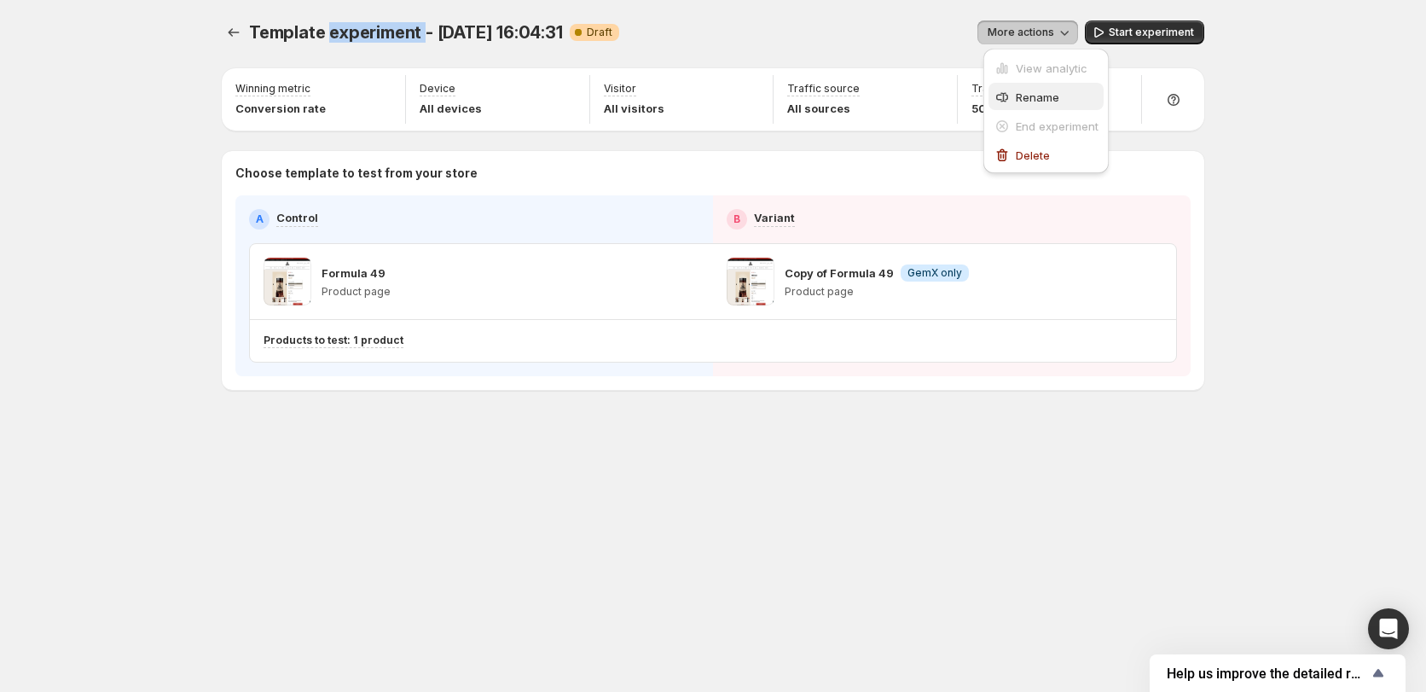
click at [1011, 105] on div "Rename" at bounding box center [1046, 97] width 105 height 17
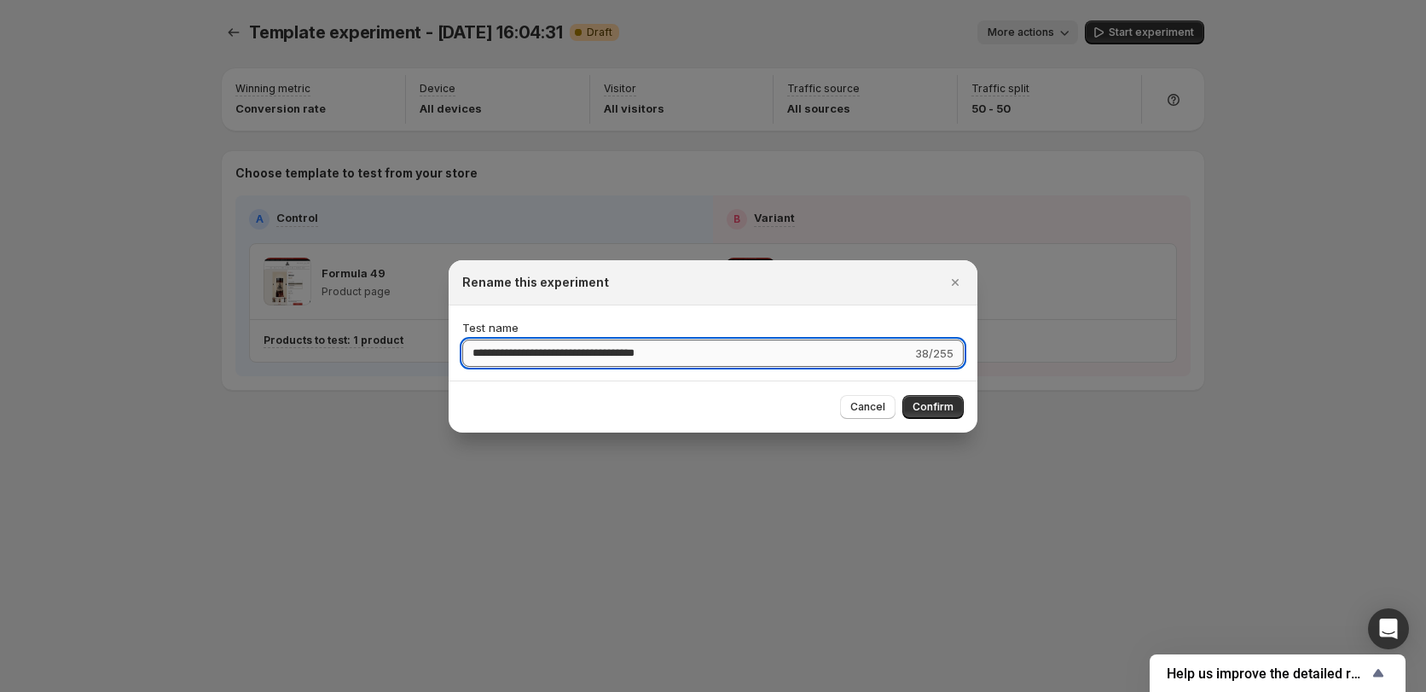
click at [637, 359] on input "**********" at bounding box center [686, 352] width 449 height 27
click at [513, 543] on div at bounding box center [713, 346] width 1426 height 692
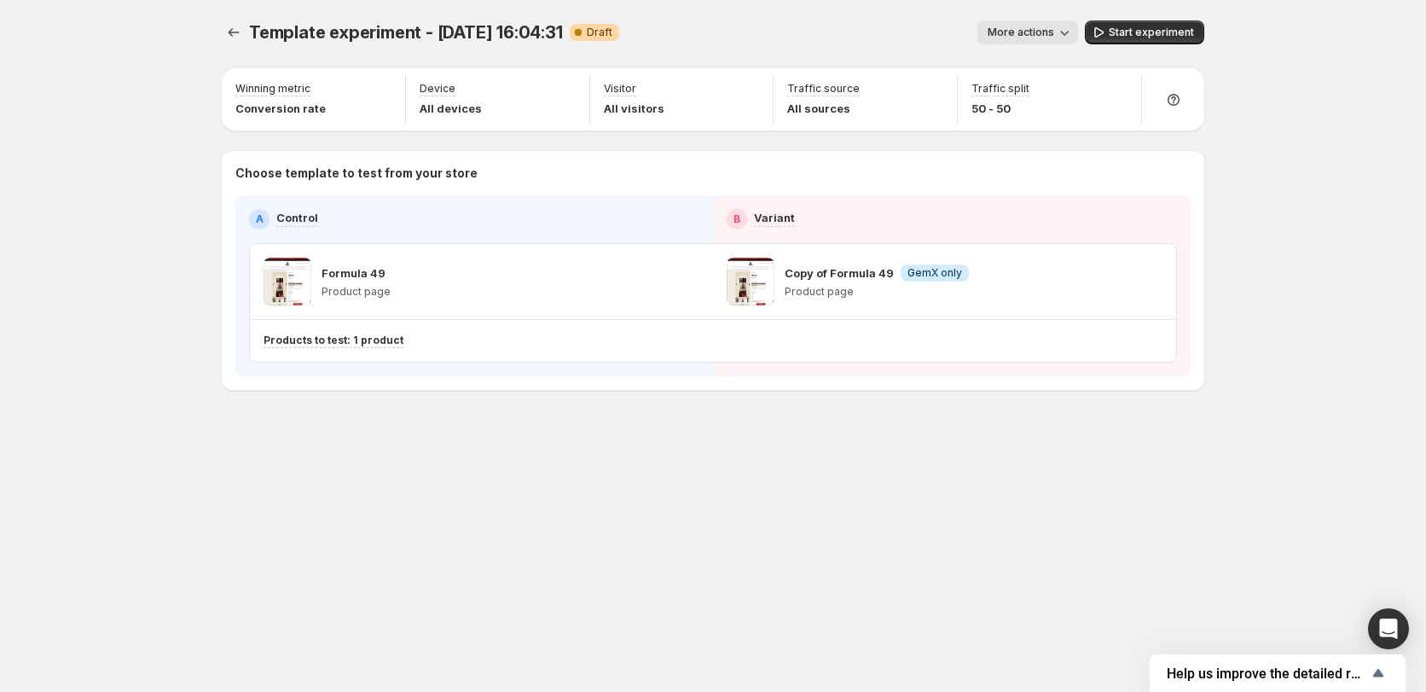
click at [484, 32] on span "Template experiment - [DATE] 16:04:31" at bounding box center [406, 32] width 314 height 20
click at [1040, 43] on button "More actions" at bounding box center [1027, 32] width 101 height 24
click at [1038, 100] on span "Rename" at bounding box center [1037, 97] width 43 height 14
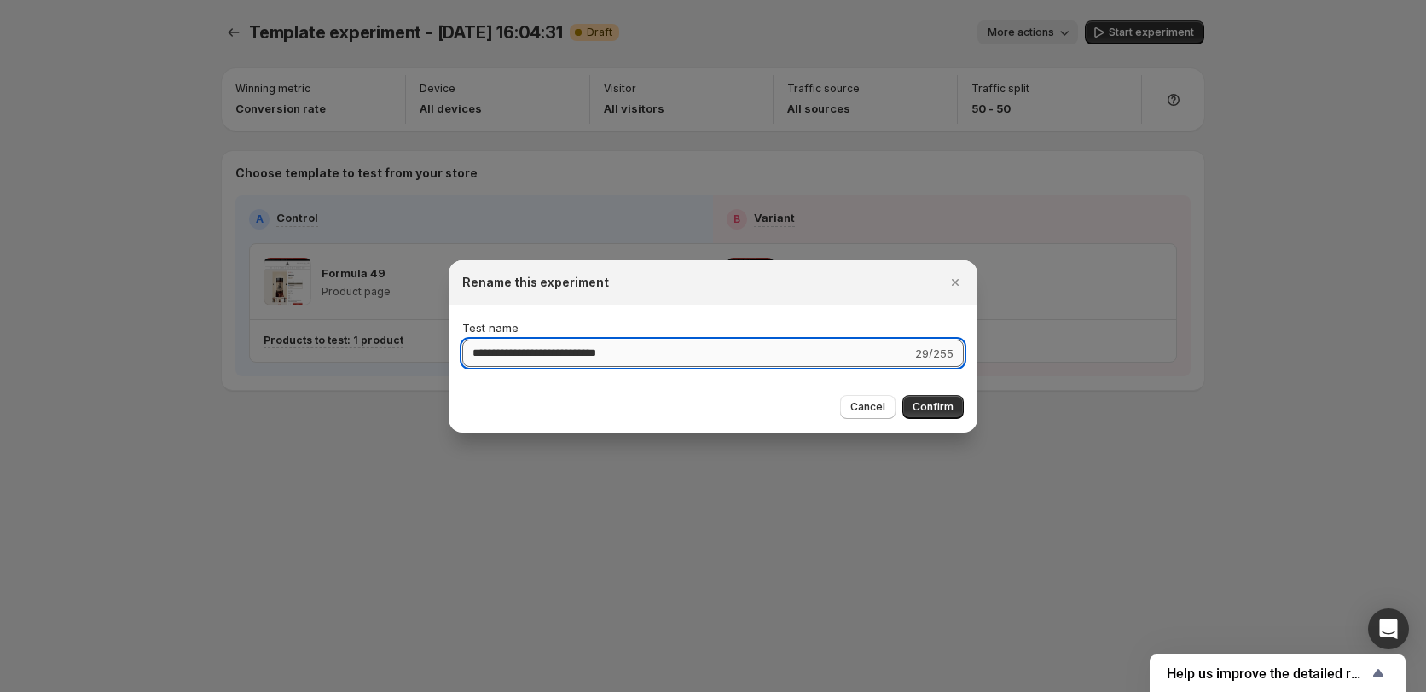
drag, startPoint x: 535, startPoint y: 355, endPoint x: 551, endPoint y: 355, distance: 16.2
click at [551, 355] on input "**********" at bounding box center [686, 352] width 449 height 27
type input "**********"
click at [559, 402] on div "Cancel Confirm" at bounding box center [712, 407] width 501 height 24
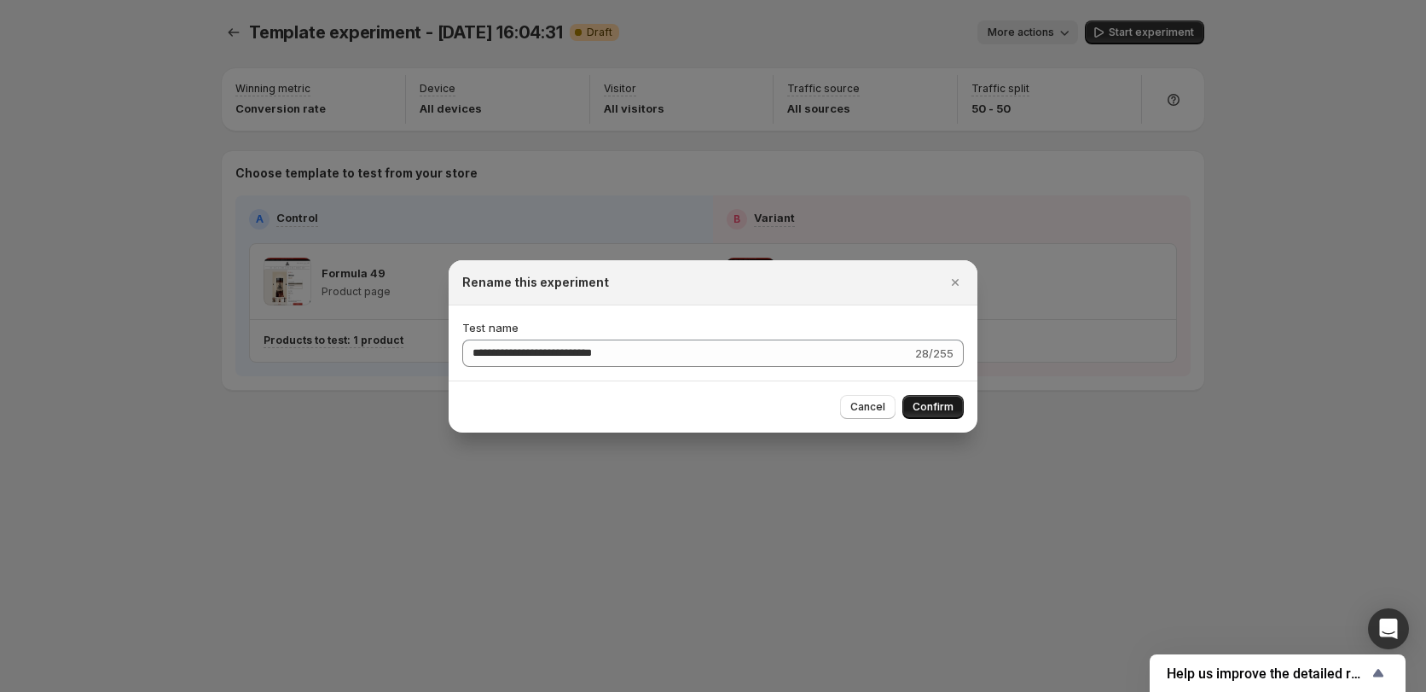
click at [937, 404] on span "Confirm" at bounding box center [933, 407] width 41 height 14
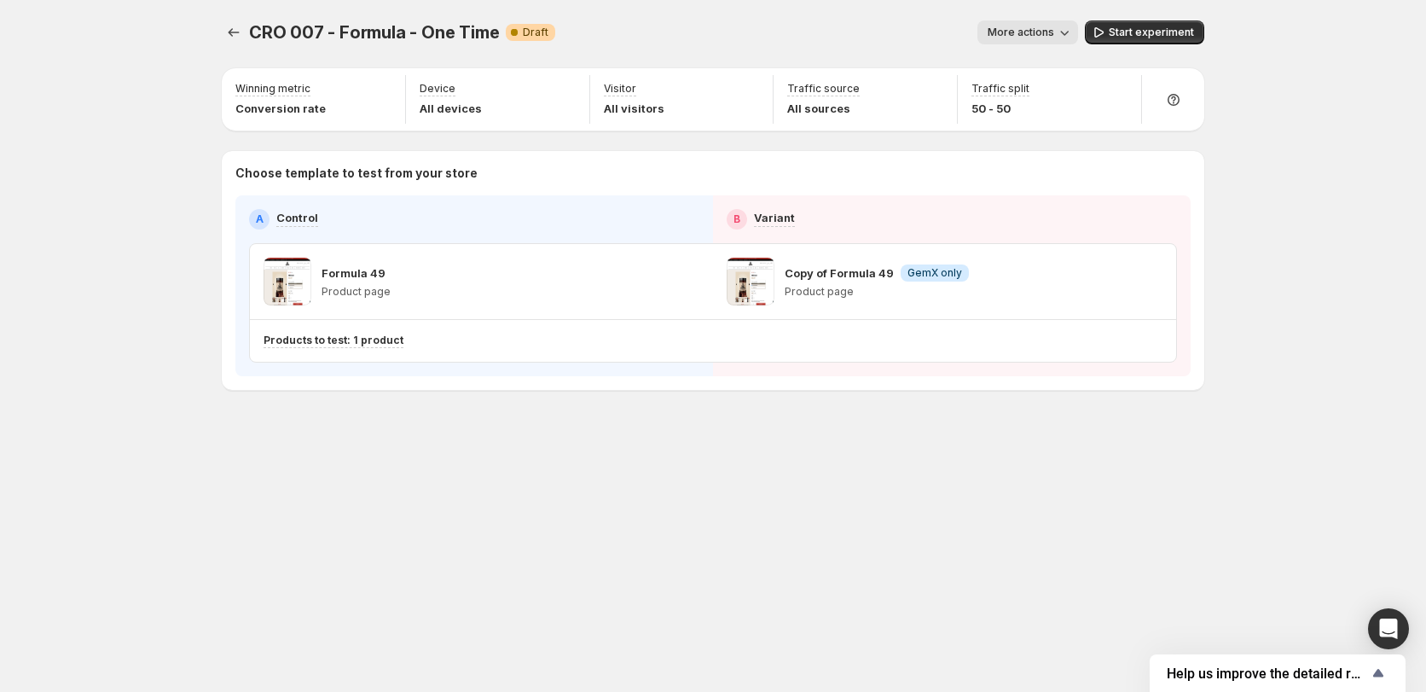
click at [545, 444] on div "CRO 007 - Formula - One Time. This page is ready CRO 007 - Formula - One Time W…" at bounding box center [712, 241] width 1023 height 482
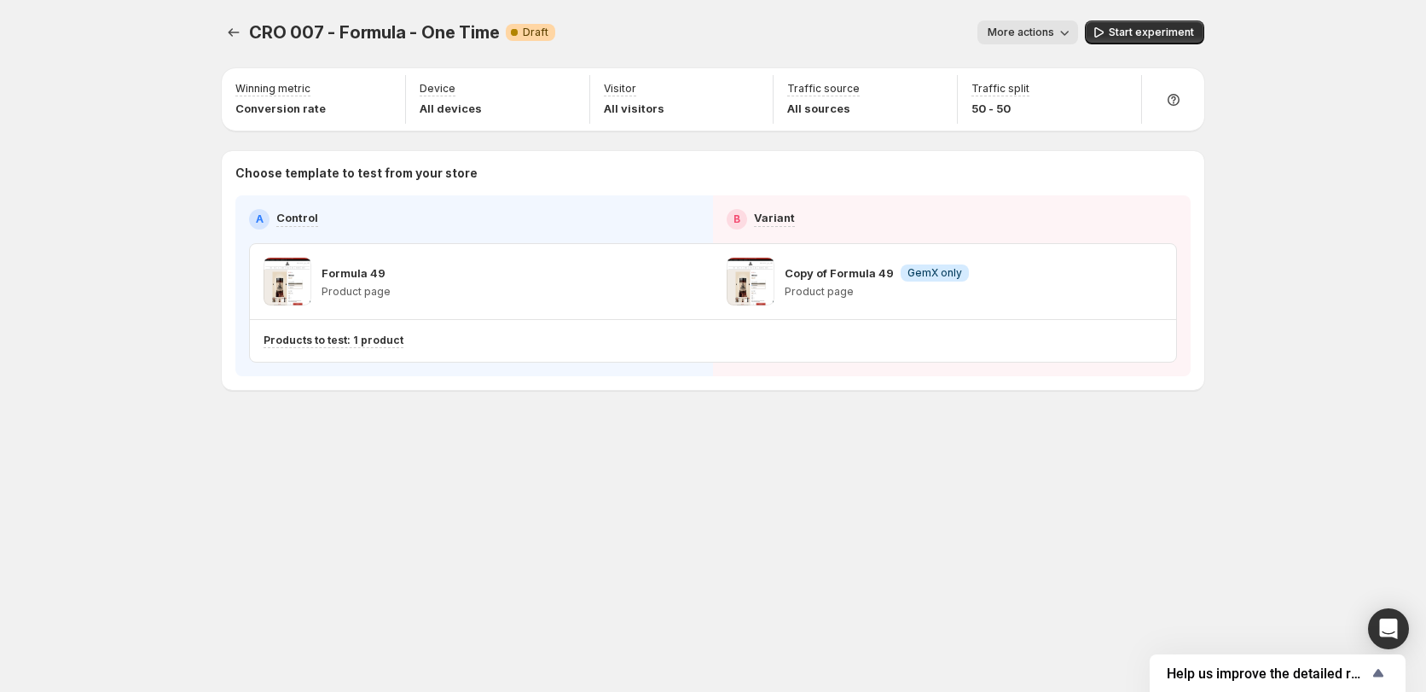
click at [1040, 30] on span "More actions" at bounding box center [1021, 33] width 67 height 14
click at [1277, 201] on div "CRO 007 - Formula - One Time. This page is ready CRO 007 - Formula - One Time W…" at bounding box center [713, 346] width 1426 height 692
click at [685, 90] on div "Visitor All visitors" at bounding box center [682, 99] width 170 height 49
click at [761, 96] on button "button" at bounding box center [751, 90] width 24 height 24
click at [658, 501] on div "CRO 007 - Formula - One Time. This page is ready CRO 007 - Formula - One Time W…" at bounding box center [712, 346] width 1023 height 692
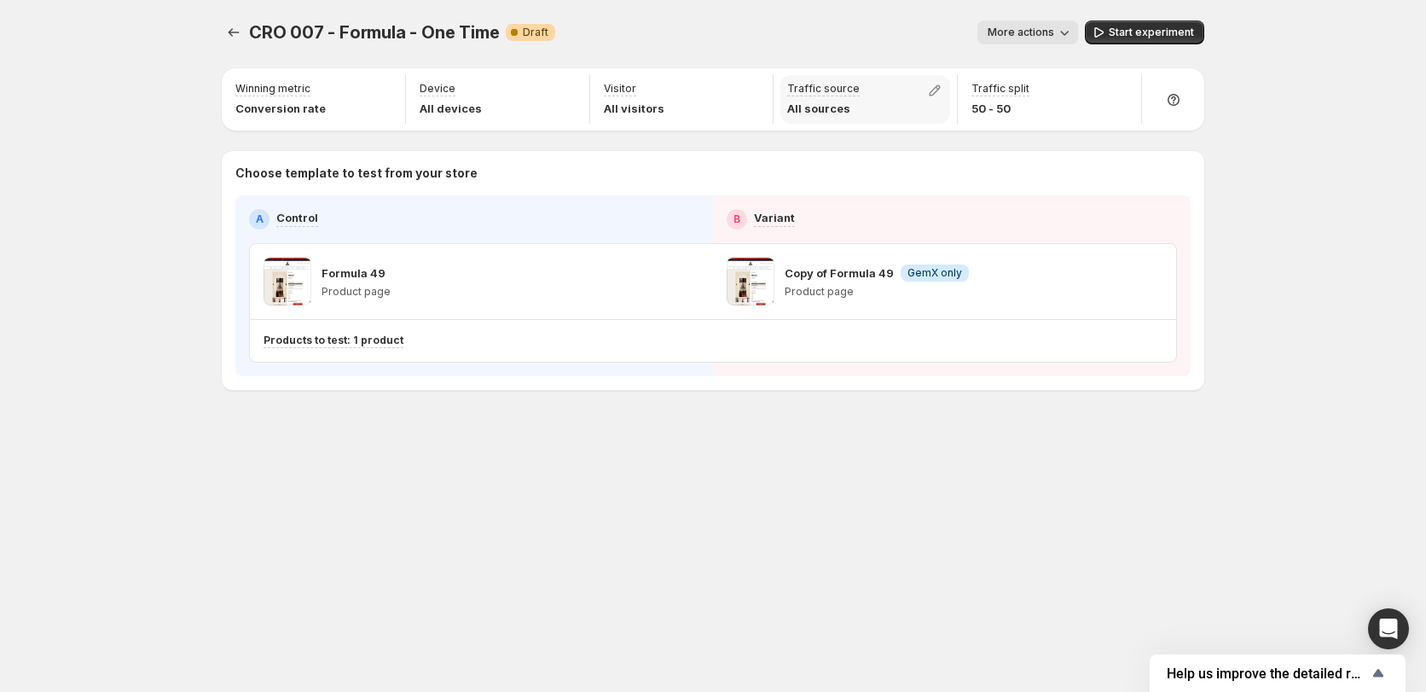
click at [901, 81] on div "Traffic source All sources" at bounding box center [865, 99] width 170 height 49
click at [942, 90] on icon "button" at bounding box center [934, 90] width 17 height 17
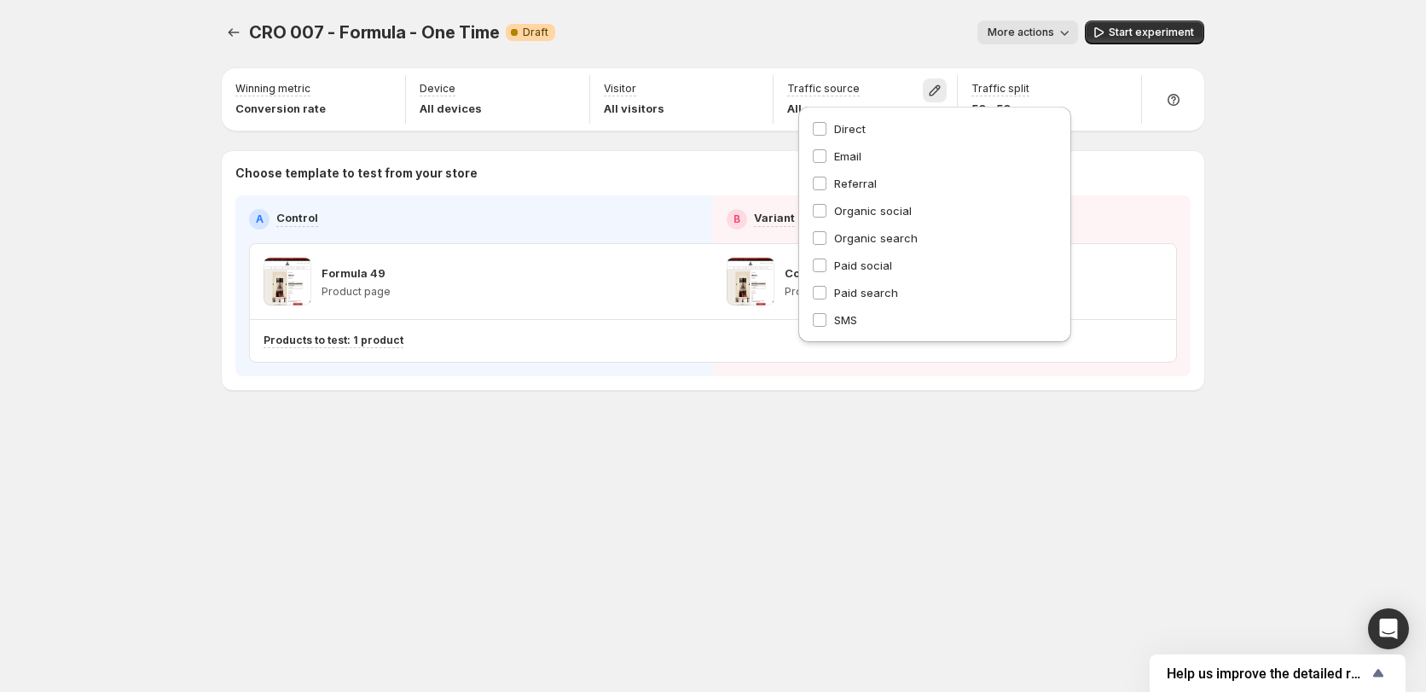
click at [841, 431] on div "CRO 007 - Formula - One Time. This page is ready CRO 007 - Formula - One Time W…" at bounding box center [712, 241] width 1023 height 482
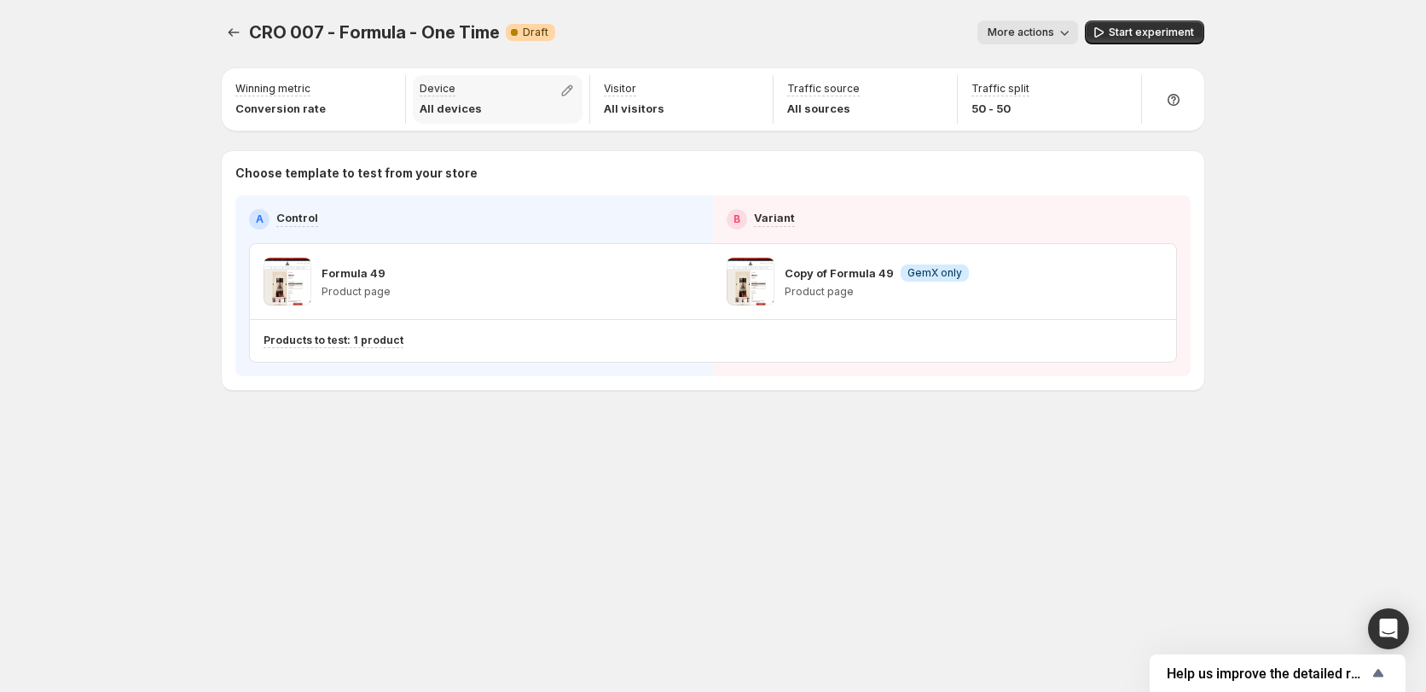
click at [445, 100] on p "All devices" at bounding box center [451, 108] width 62 height 17
click at [568, 97] on icon "button" at bounding box center [567, 90] width 17 height 17
click at [404, 507] on div "CRO 007 - Formula - One Time. This page is ready CRO 007 - Formula - One Time W…" at bounding box center [712, 346] width 1023 height 692
click at [375, 97] on icon "button" at bounding box center [382, 90] width 17 height 17
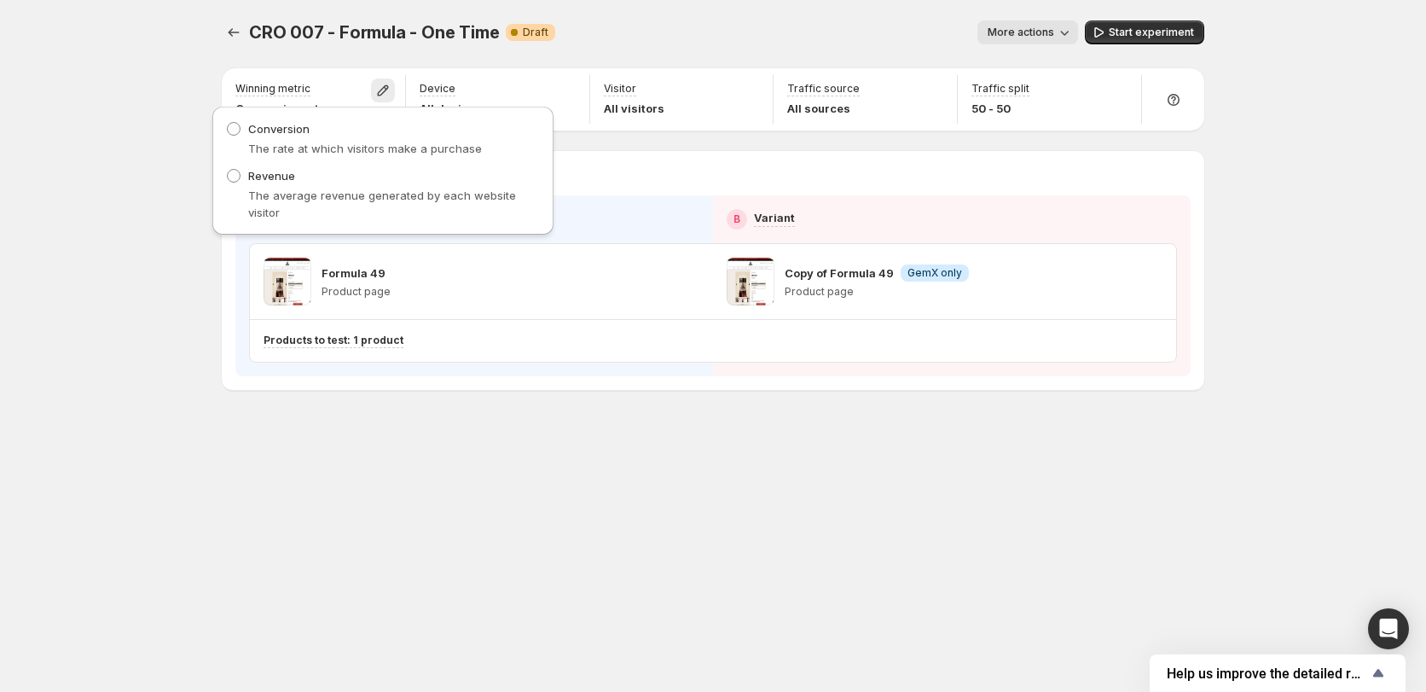
click at [565, 509] on div "CRO 007 - Formula - One Time. This page is ready CRO 007 - Formula - One Time W…" at bounding box center [712, 346] width 1023 height 692
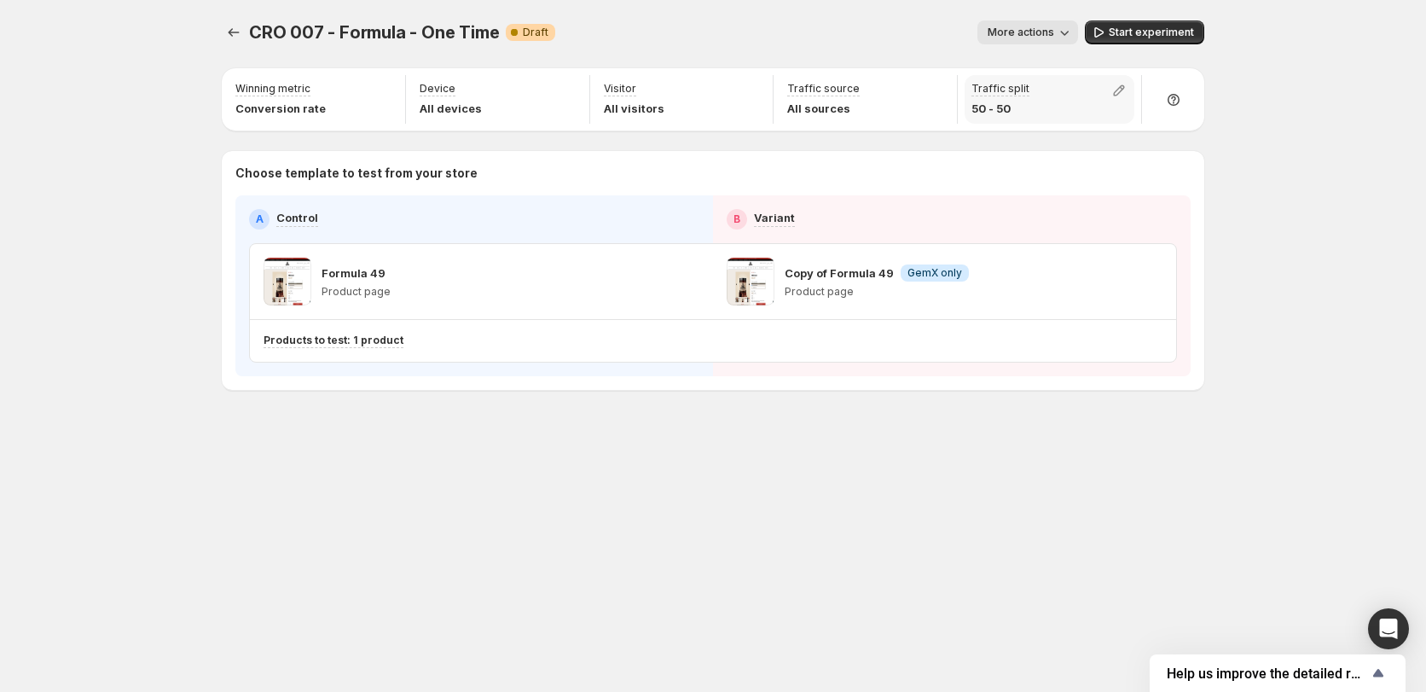
click at [1005, 106] on p "50 - 50" at bounding box center [1000, 108] width 58 height 17
click at [1118, 91] on icon "button" at bounding box center [1118, 90] width 17 height 17
click at [800, 553] on div "CRO 007 - Formula - One Time. This page is ready CRO 007 - Formula - One Time W…" at bounding box center [712, 346] width 1023 height 692
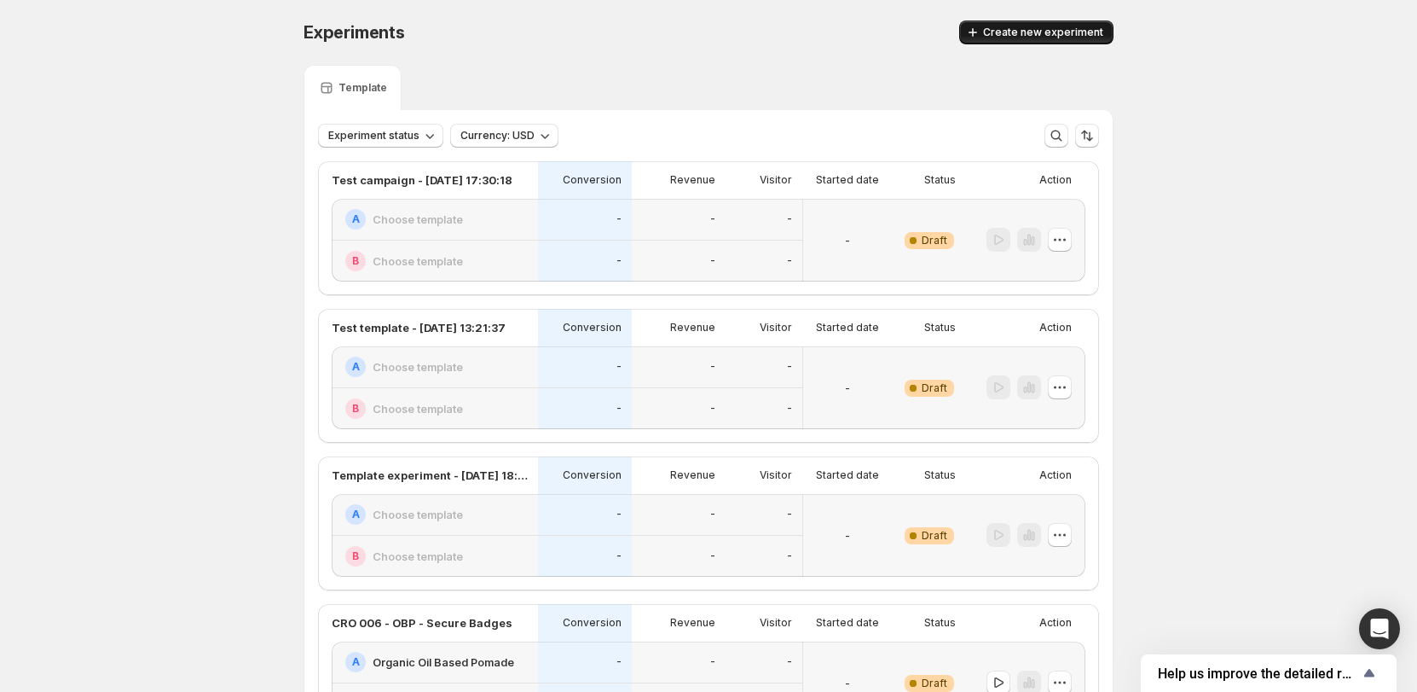
click at [1055, 32] on span "Create new experiment" at bounding box center [1043, 33] width 120 height 14
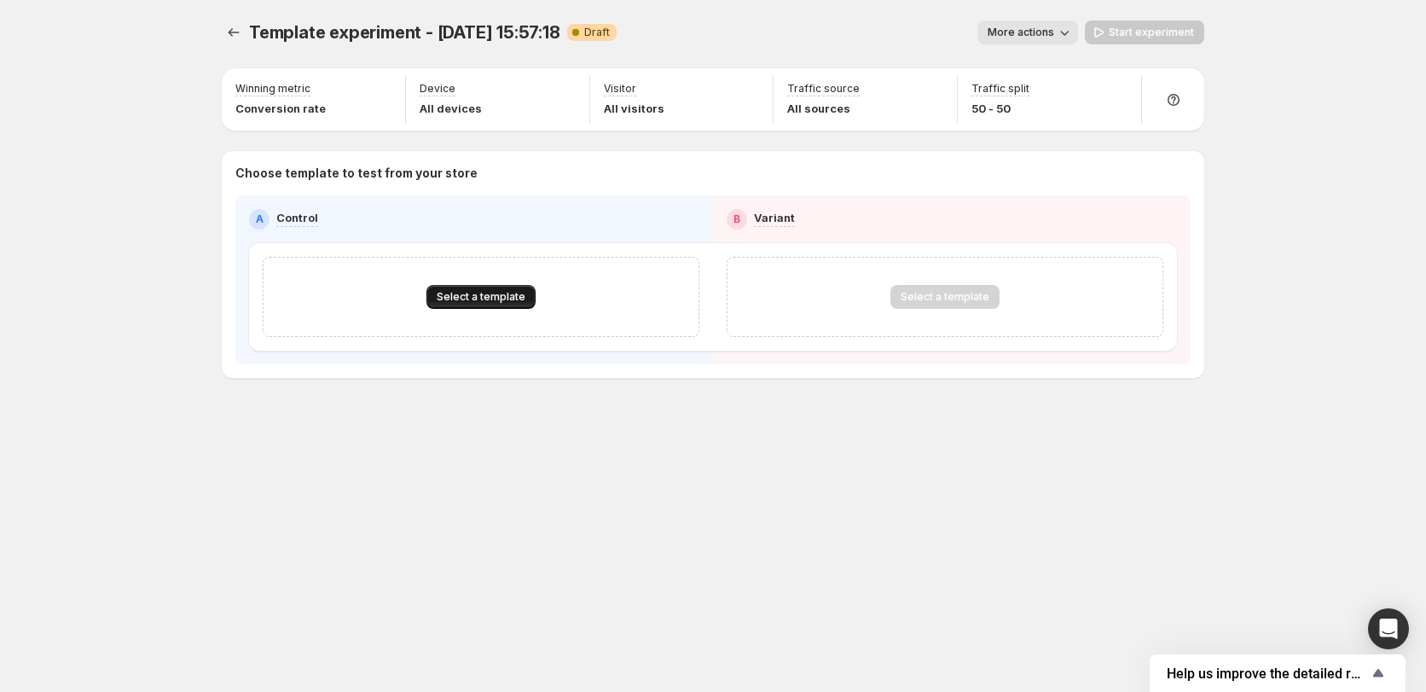
click at [502, 304] on button "Select a template" at bounding box center [480, 297] width 109 height 24
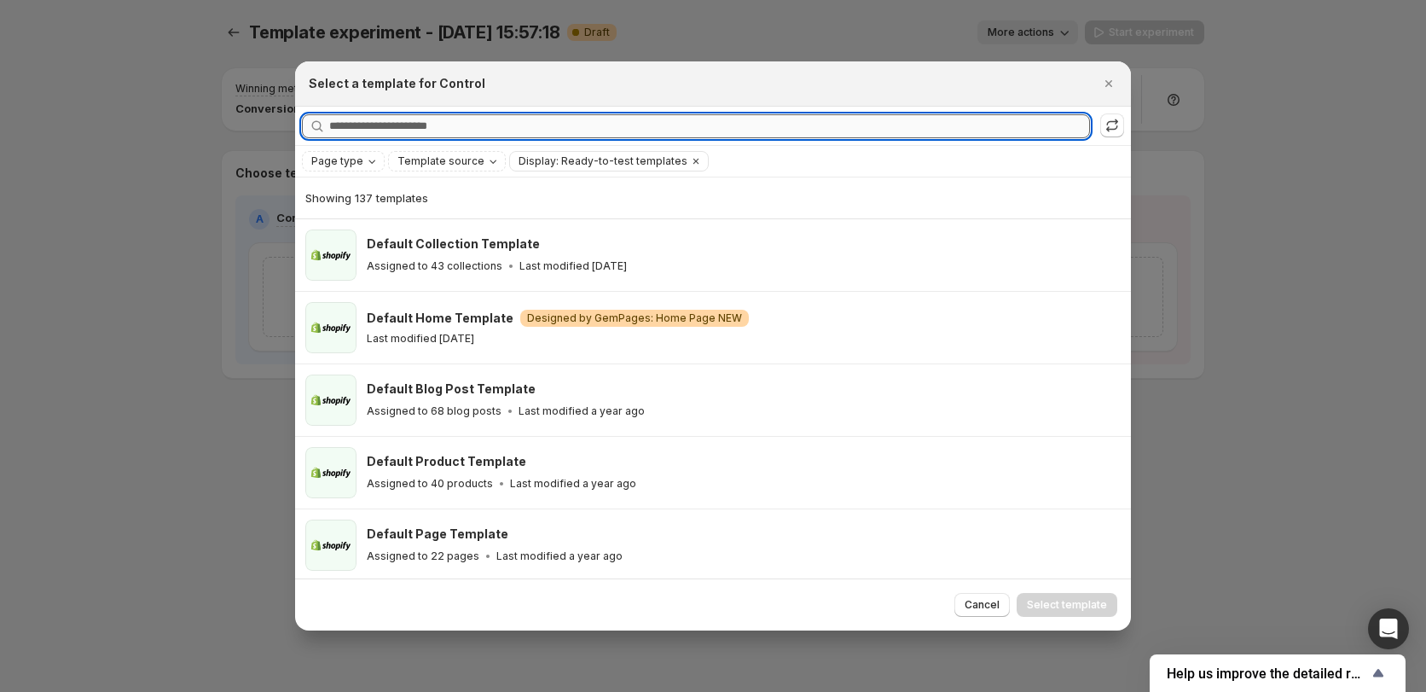
click at [568, 130] on input "Searching all templates" at bounding box center [709, 126] width 761 height 24
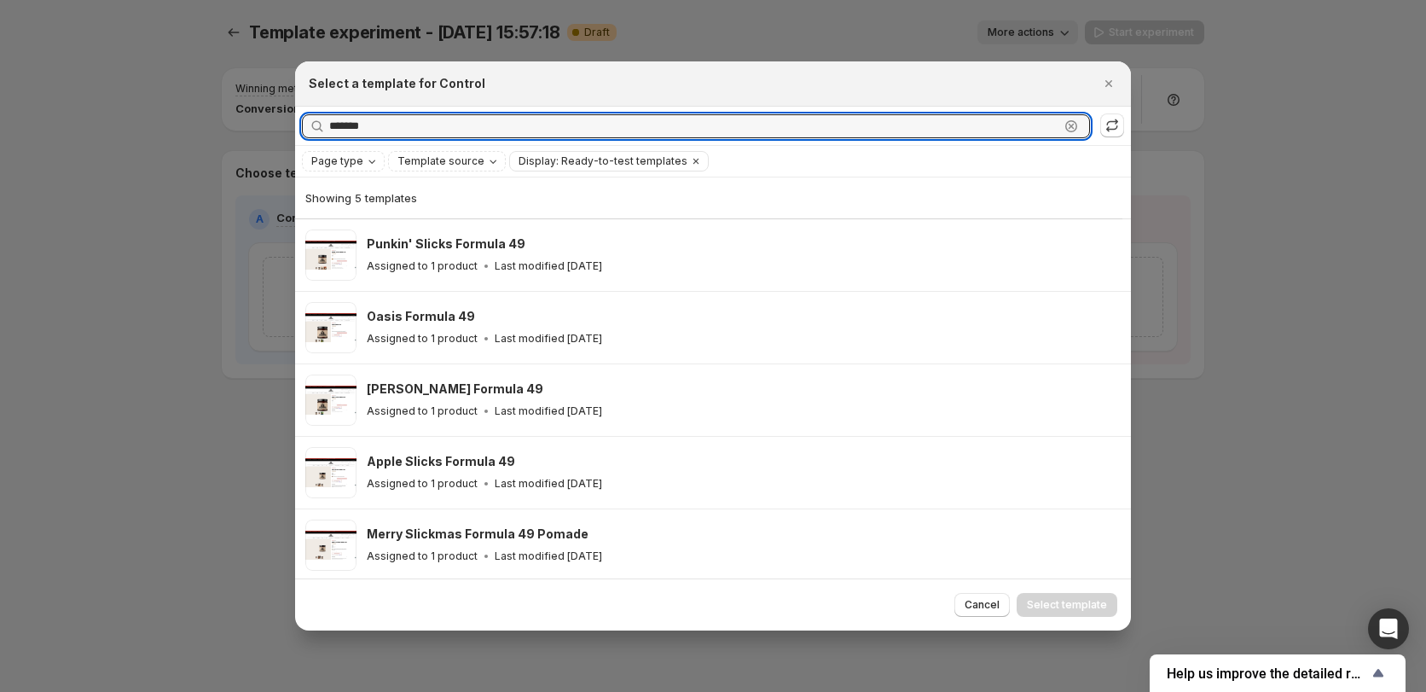
type input "*******"
click at [187, 484] on div at bounding box center [713, 346] width 1426 height 692
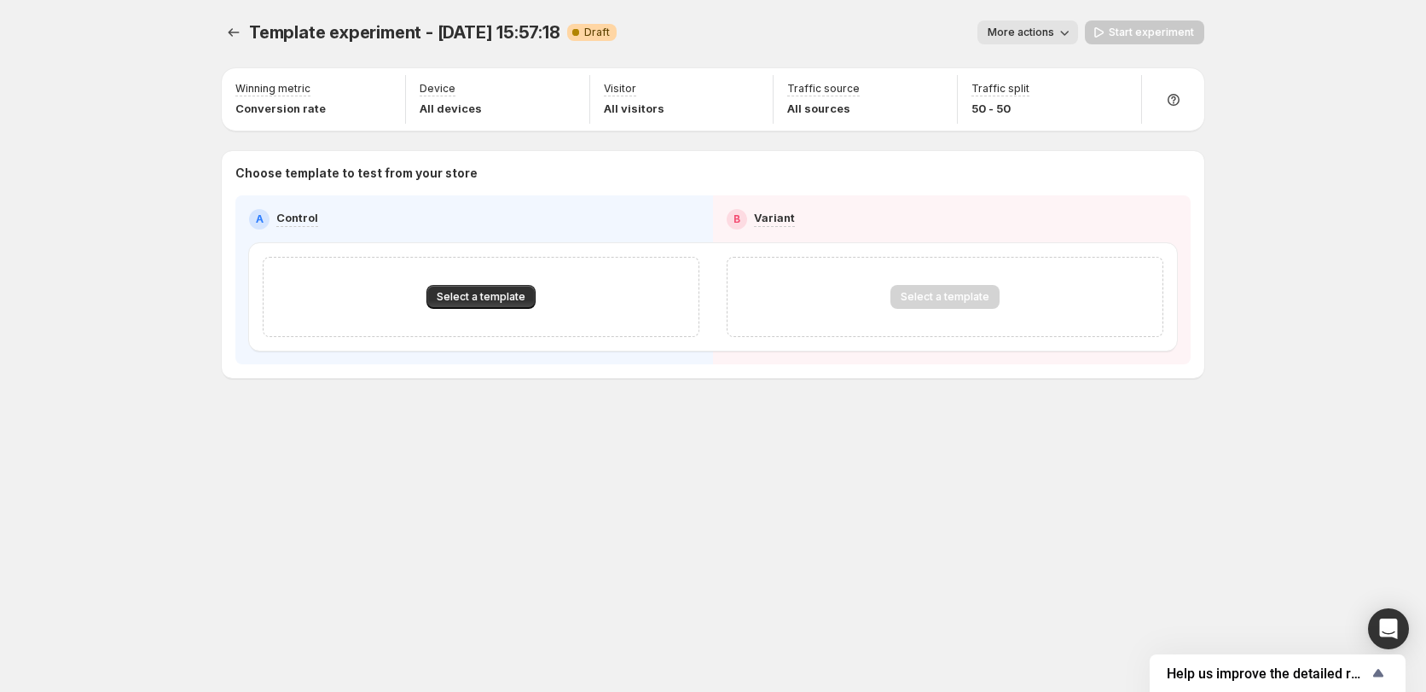
click at [405, 426] on div "Template experiment - Sep 18, 15:57:18. This page is ready Template experiment …" at bounding box center [712, 235] width 1023 height 470
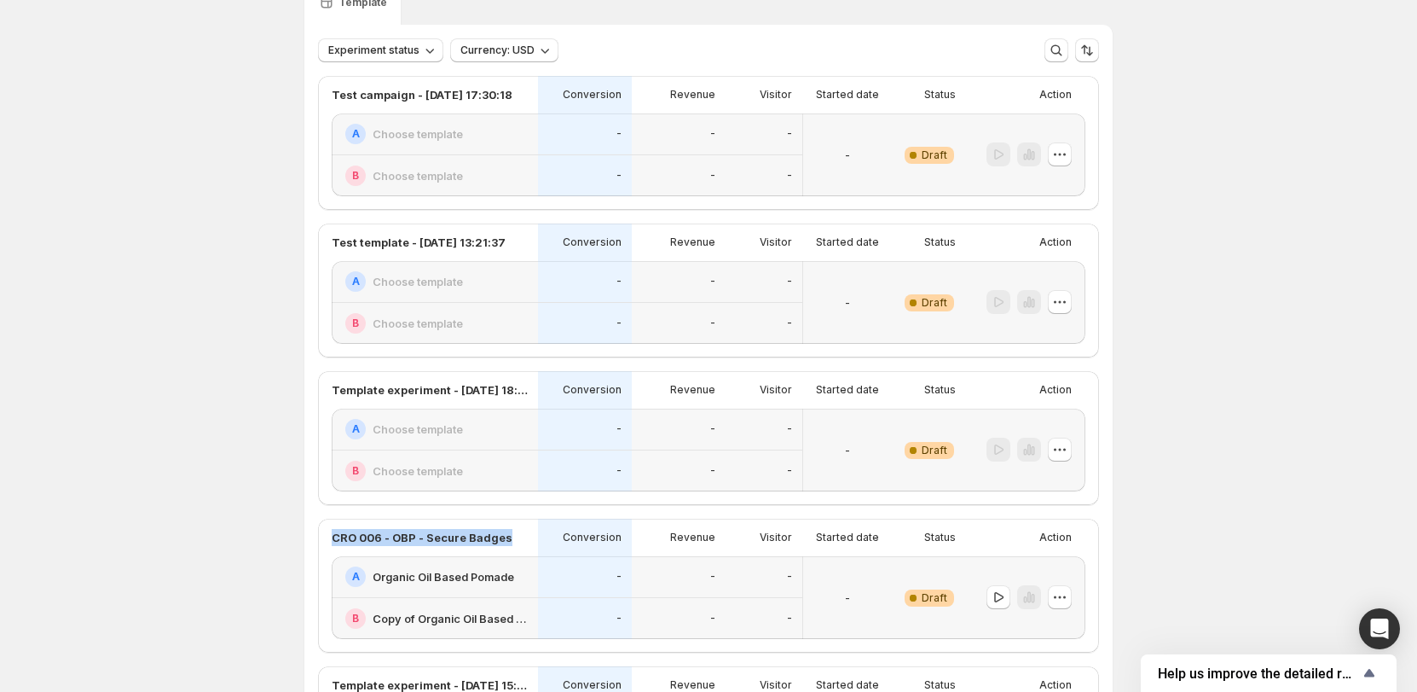
drag, startPoint x: 518, startPoint y: 536, endPoint x: 304, endPoint y: 512, distance: 215.4
copy p "CRO 006 - OBP - Secure Badges"
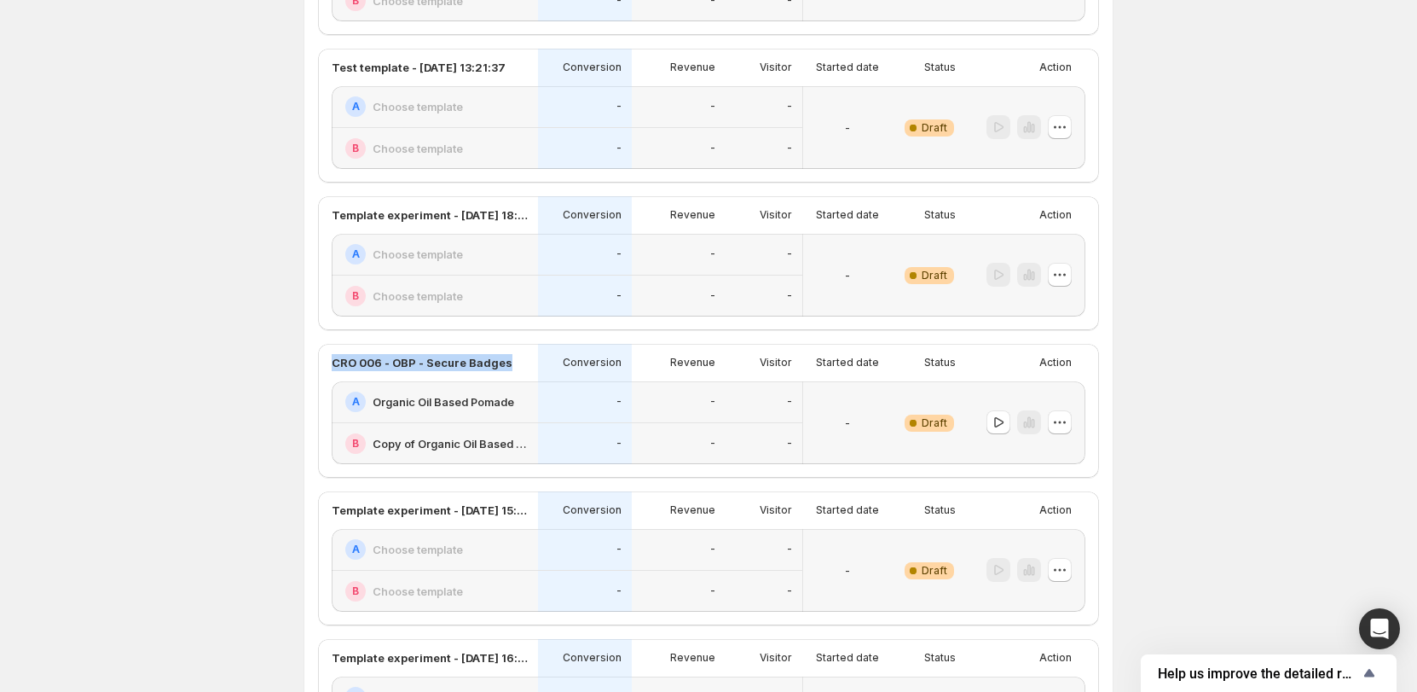
scroll to position [426, 0]
